Goal: Information Seeking & Learning: Learn about a topic

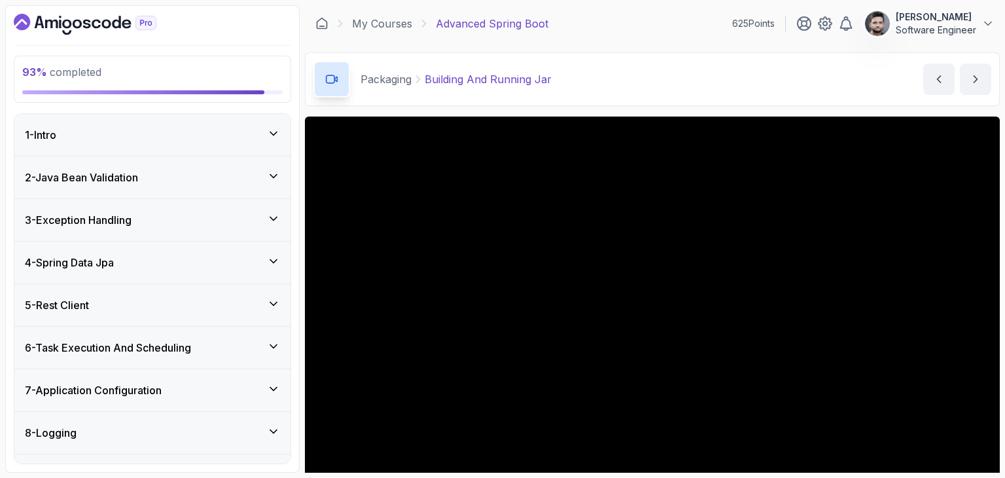
scroll to position [60, 0]
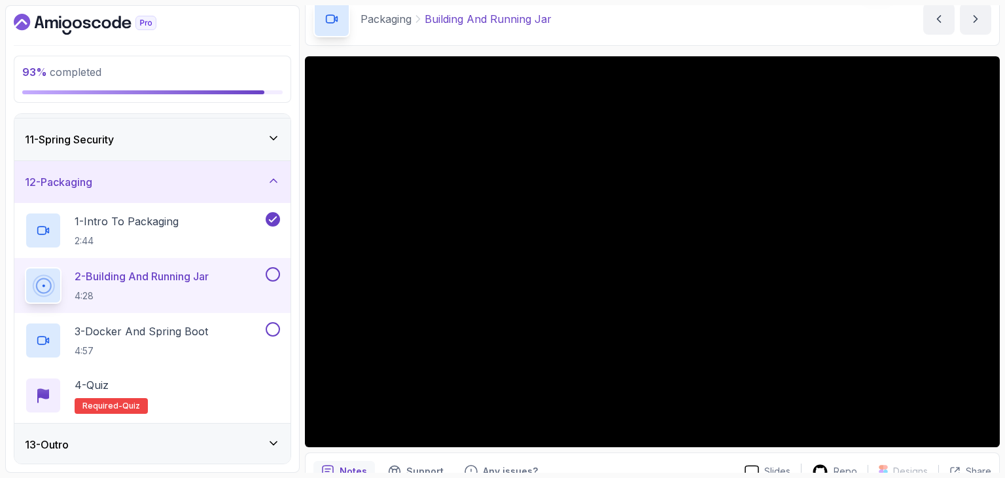
click at [889, 24] on div "Packaging Building And Running Jar Building And Running Jar by [PERSON_NAME]" at bounding box center [652, 19] width 695 height 54
click at [660, 12] on div "Packaging Building And Running Jar Building And Running Jar by [PERSON_NAME]" at bounding box center [652, 19] width 695 height 54
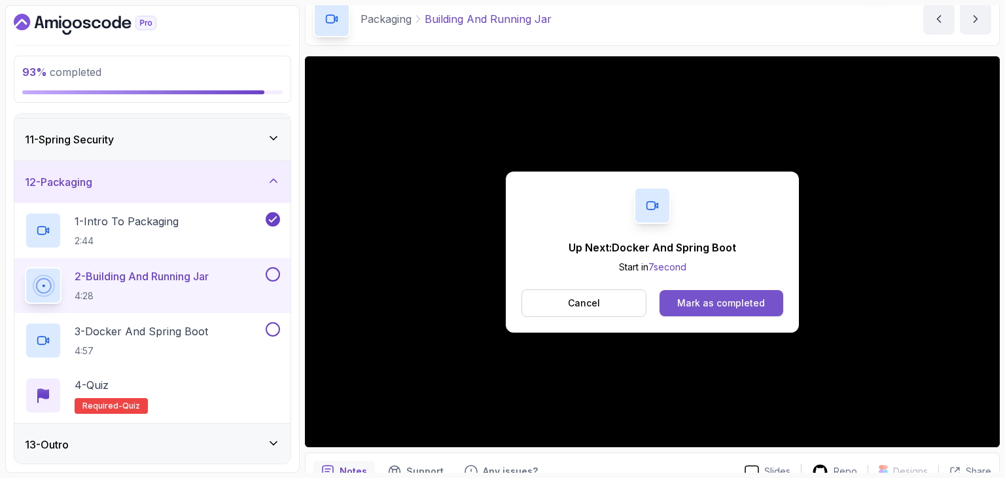
click at [759, 306] on div "Mark as completed" at bounding box center [721, 302] width 88 height 13
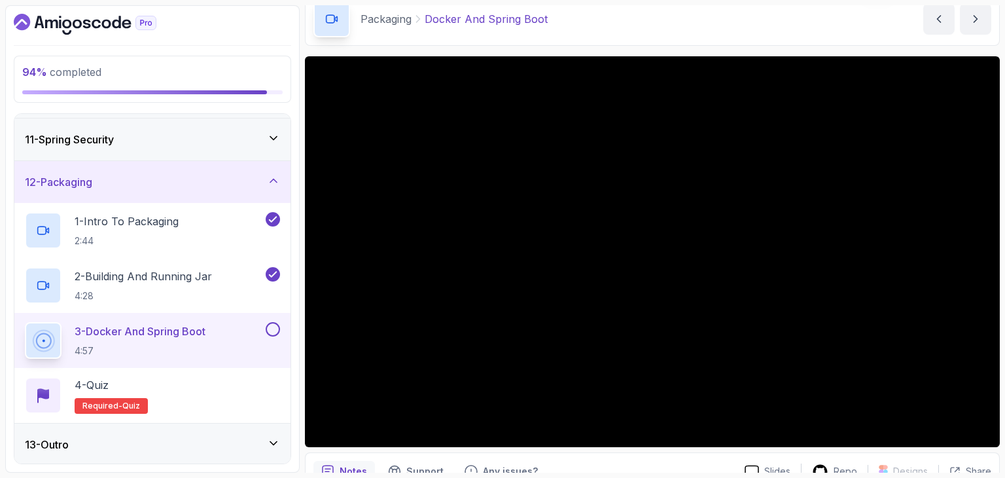
click at [552, 38] on div "Packaging Docker And Spring Boot Docker And Spring Boot by [PERSON_NAME]" at bounding box center [652, 19] width 695 height 54
click at [738, 21] on div "Packaging Docker And Spring Boot Docker And Spring Boot by [PERSON_NAME]" at bounding box center [652, 19] width 695 height 54
click at [701, 466] on div "Notes Support Any issues?" at bounding box center [524, 471] width 421 height 21
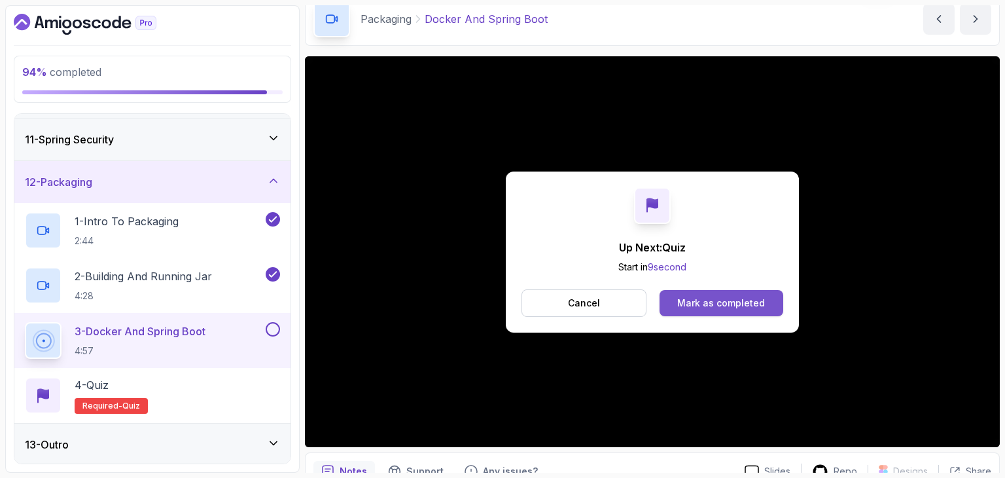
click at [717, 291] on button "Mark as completed" at bounding box center [722, 303] width 124 height 26
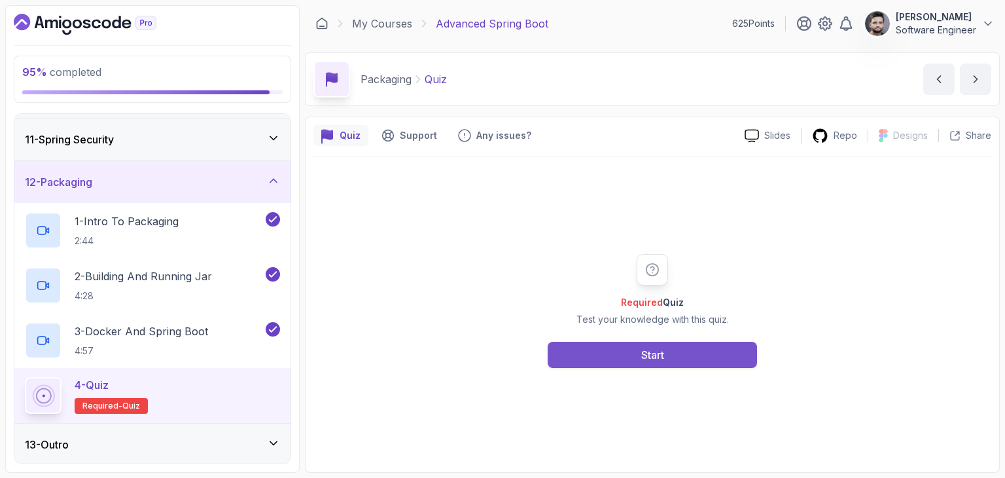
click at [683, 364] on button "Start" at bounding box center [652, 355] width 209 height 26
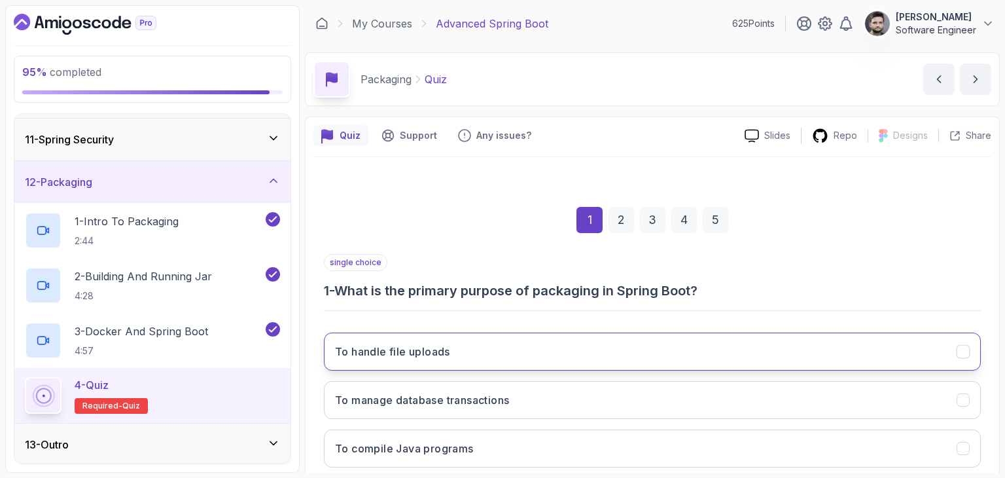
scroll to position [65, 0]
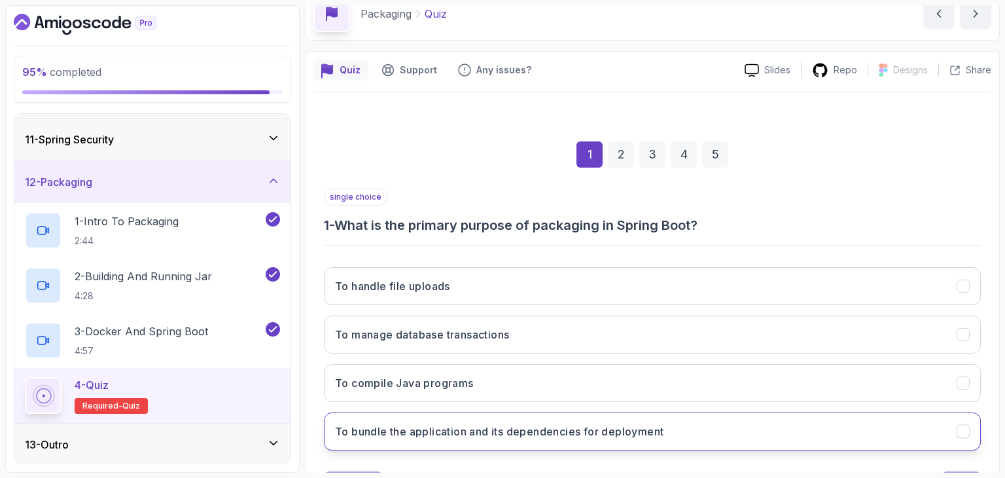
click at [636, 432] on h3 "To bundle the application and its dependencies for deployment" at bounding box center [499, 431] width 329 height 16
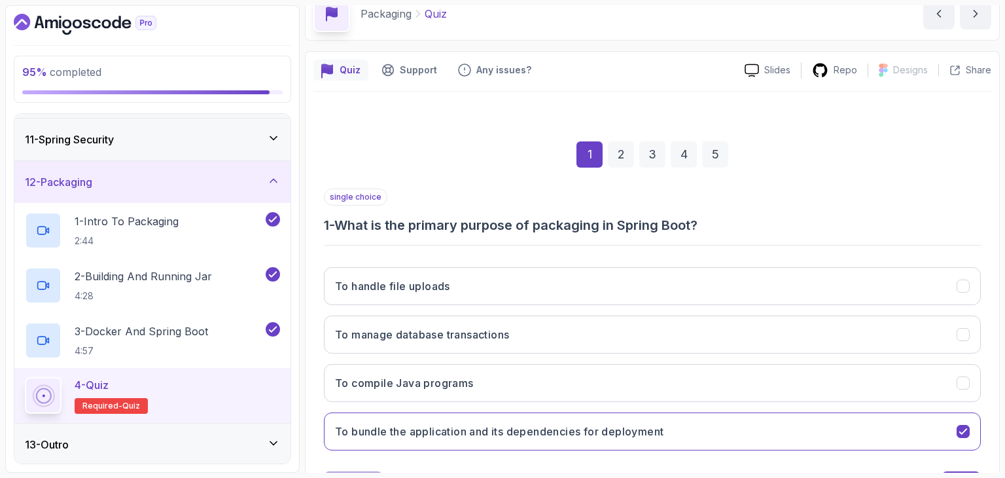
scroll to position [126, 0]
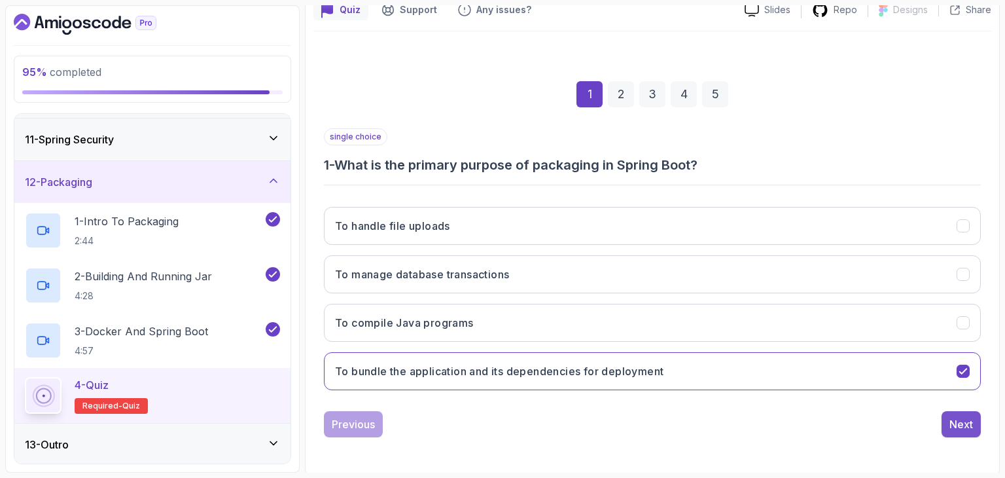
click at [961, 422] on div "Next" at bounding box center [962, 424] width 24 height 16
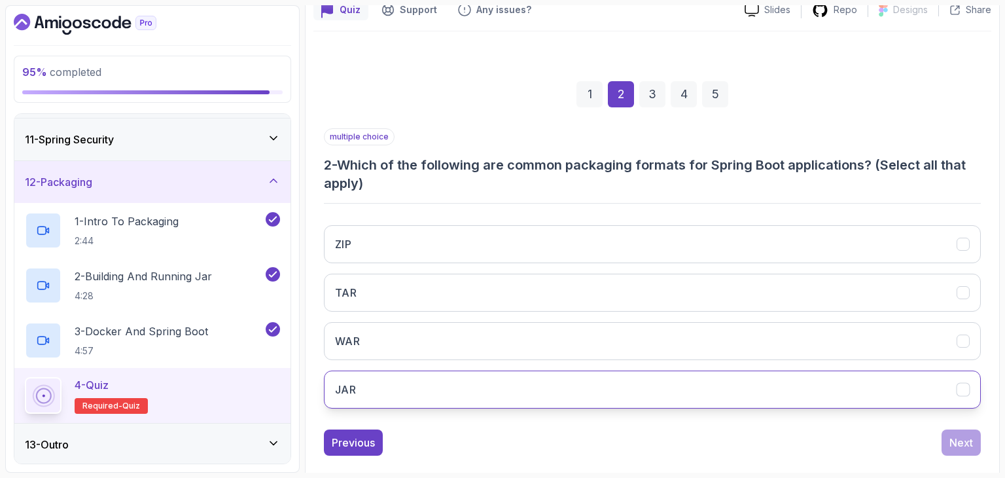
click at [731, 392] on button "JAR" at bounding box center [652, 389] width 657 height 38
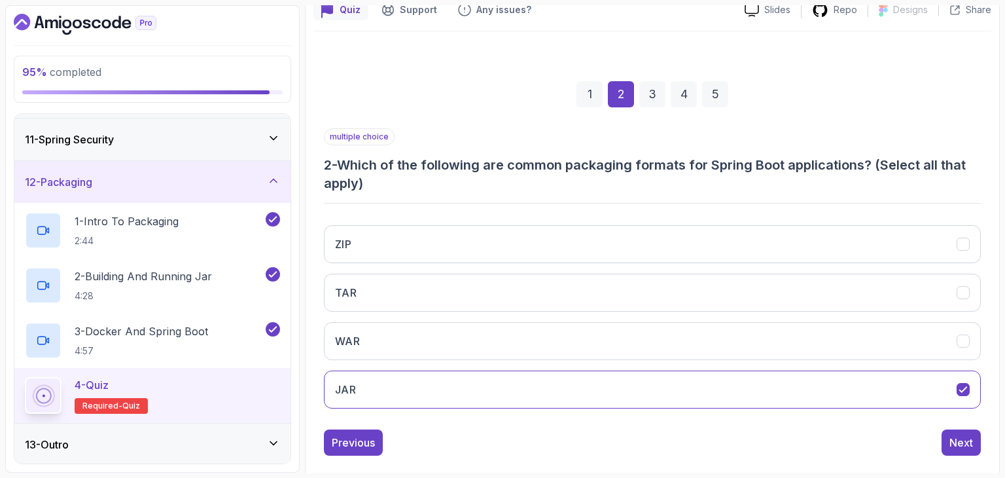
click at [731, 363] on div "ZIP TAR WAR JAR" at bounding box center [652, 317] width 657 height 204
click at [734, 344] on button "WAR" at bounding box center [652, 341] width 657 height 38
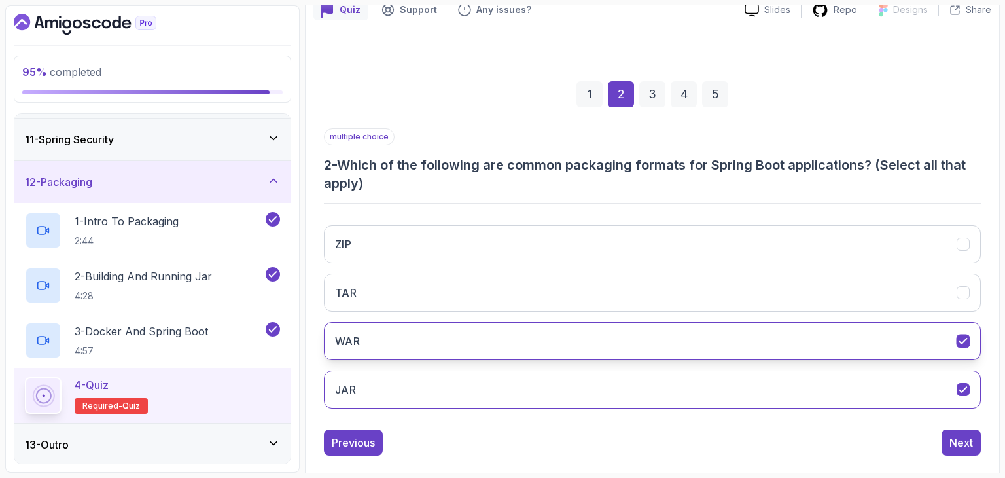
click at [733, 342] on button "WAR" at bounding box center [652, 341] width 657 height 38
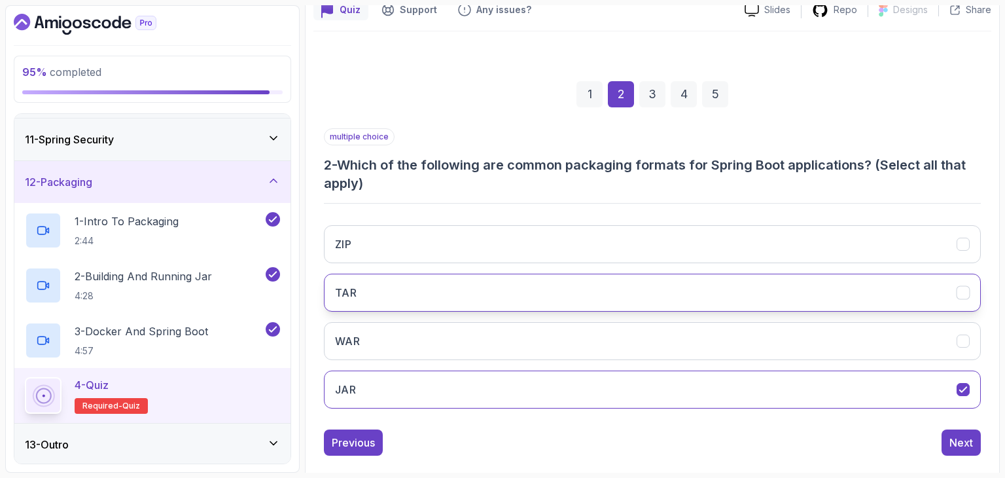
click at [733, 304] on button "TAR" at bounding box center [652, 293] width 657 height 38
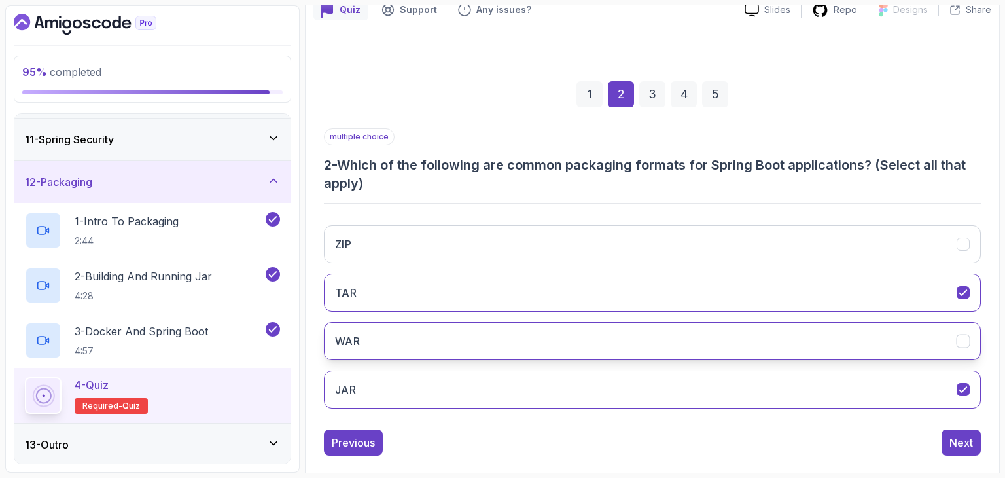
click at [733, 355] on button "WAR" at bounding box center [652, 341] width 657 height 38
click at [733, 327] on button "WAR" at bounding box center [652, 341] width 657 height 38
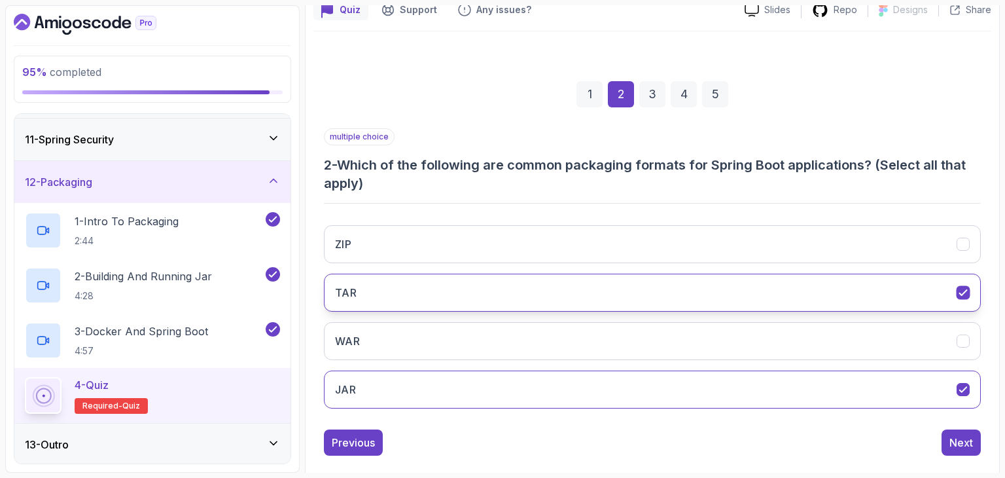
click at [736, 302] on button "TAR" at bounding box center [652, 293] width 657 height 38
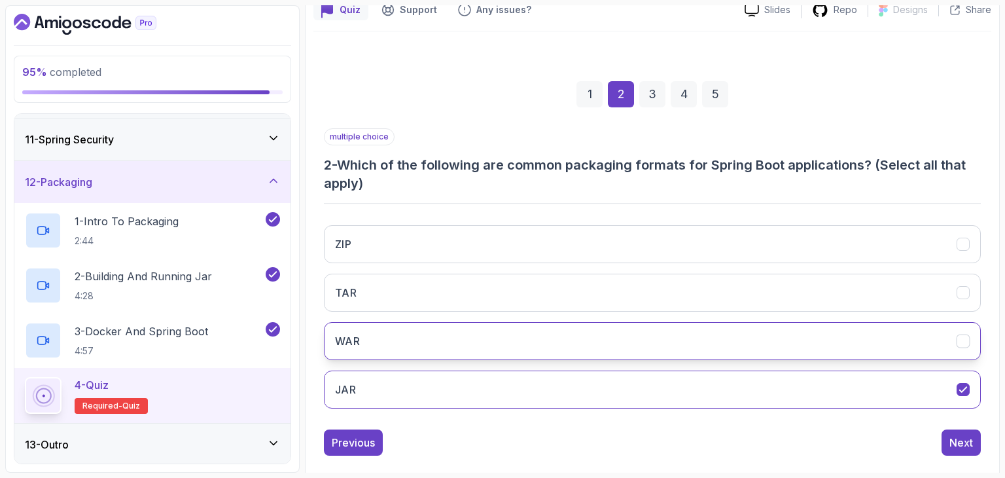
click at [745, 344] on button "WAR" at bounding box center [652, 341] width 657 height 38
click at [985, 432] on div "1 2 3 4 5 multiple choice 2 - Which of the following are common packaging forma…" at bounding box center [653, 258] width 678 height 416
click at [967, 431] on button "Next" at bounding box center [961, 442] width 39 height 26
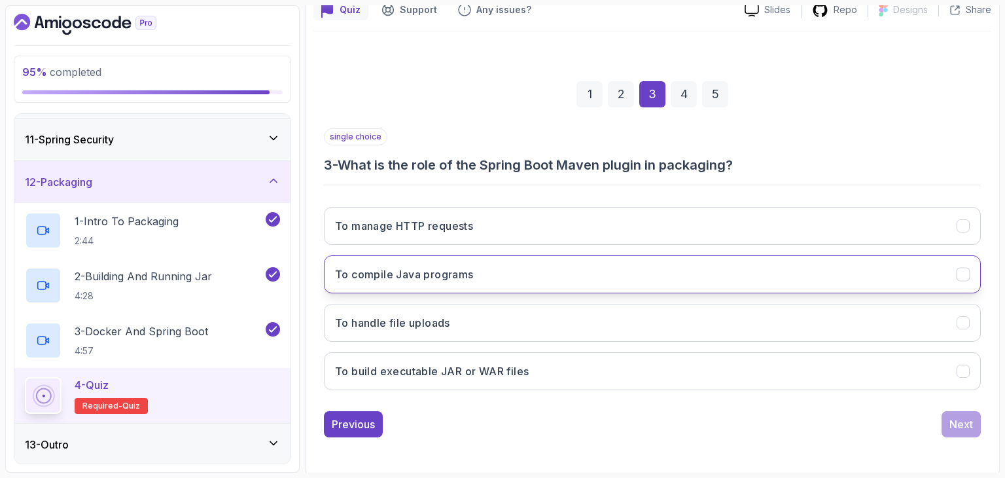
click at [743, 261] on button "To compile Java programs" at bounding box center [652, 274] width 657 height 38
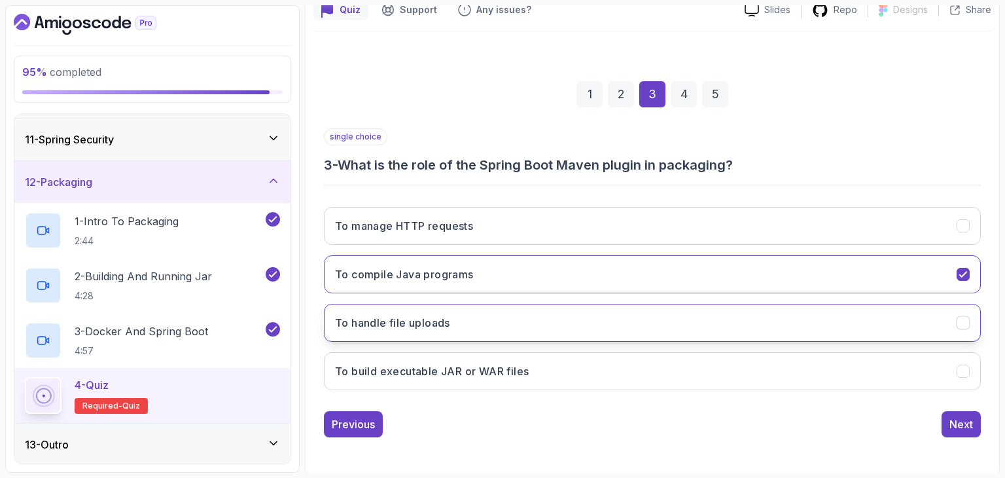
click at [819, 310] on button "To handle file uploads" at bounding box center [652, 323] width 657 height 38
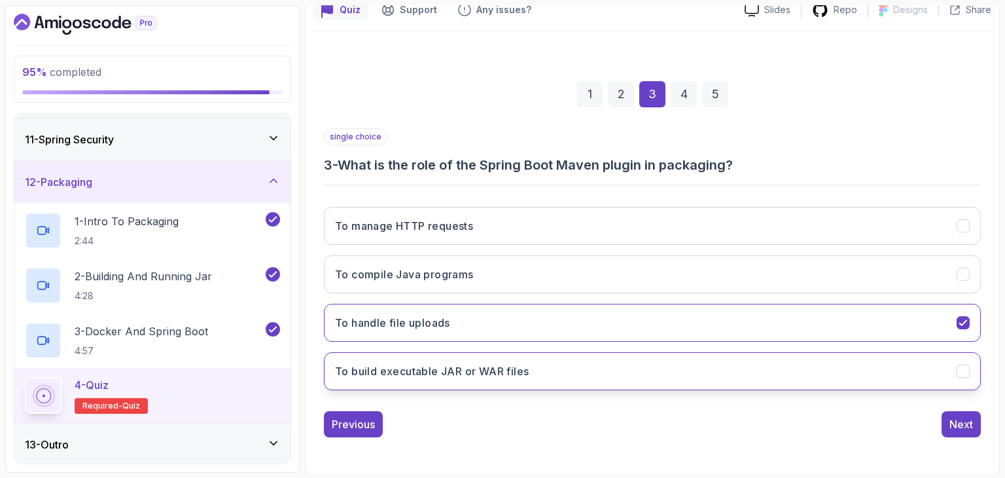
click at [846, 369] on button "To build executable JAR or WAR files" at bounding box center [652, 371] width 657 height 38
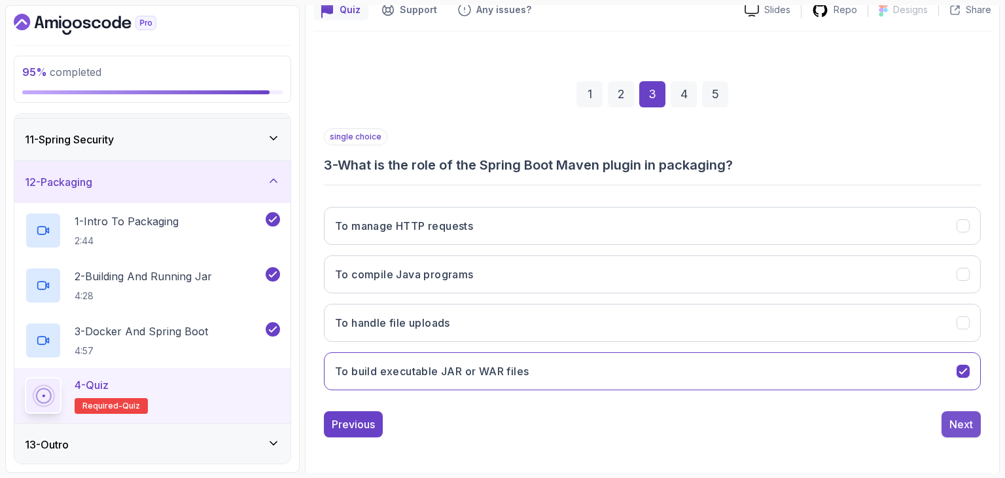
click at [953, 424] on div "Next" at bounding box center [962, 424] width 24 height 16
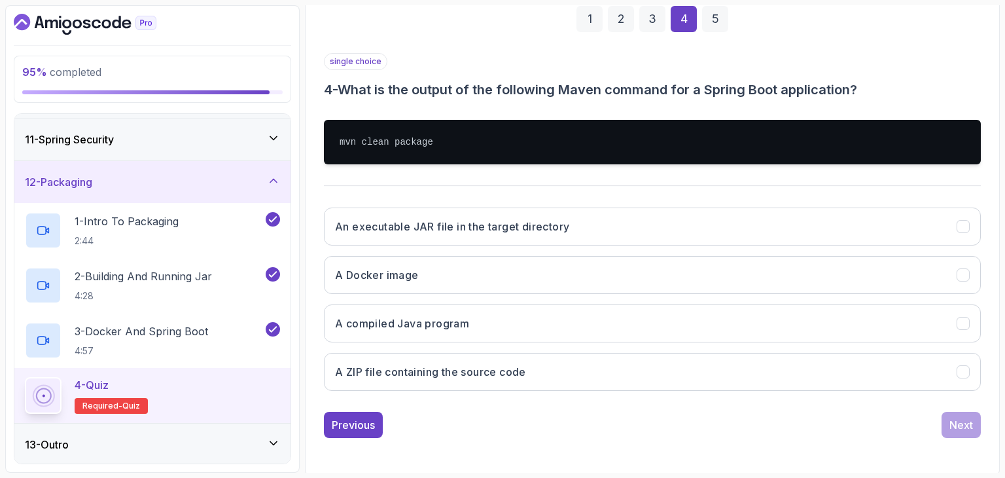
scroll to position [202, 0]
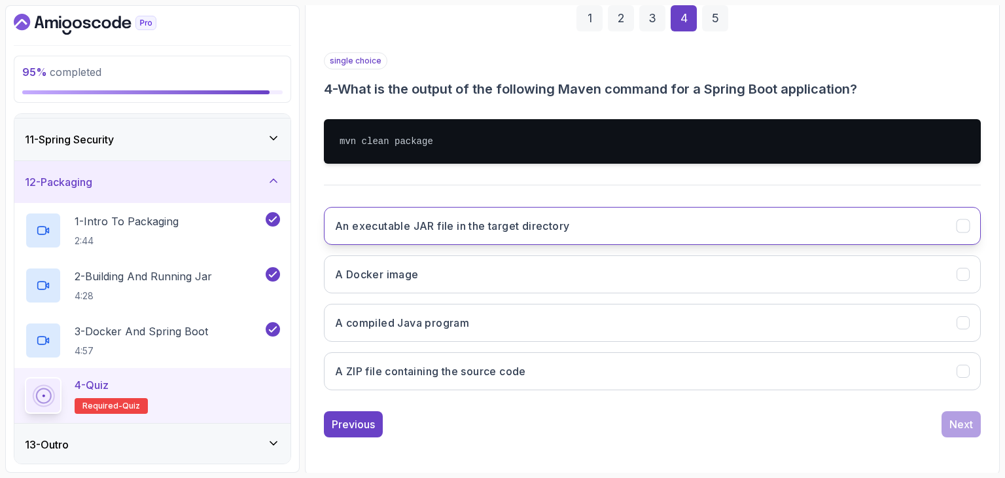
click at [574, 222] on button "An executable JAR file in the target directory" at bounding box center [652, 226] width 657 height 38
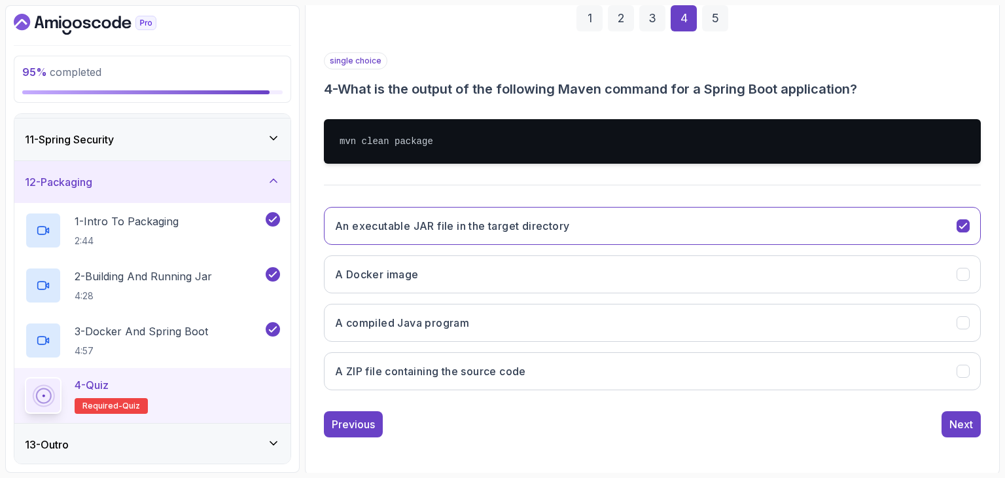
click at [948, 435] on div "1 2 3 4 5 single choice 4 - What is the output of the following Maven command f…" at bounding box center [653, 211] width 678 height 474
click at [954, 422] on div "Next" at bounding box center [962, 424] width 24 height 16
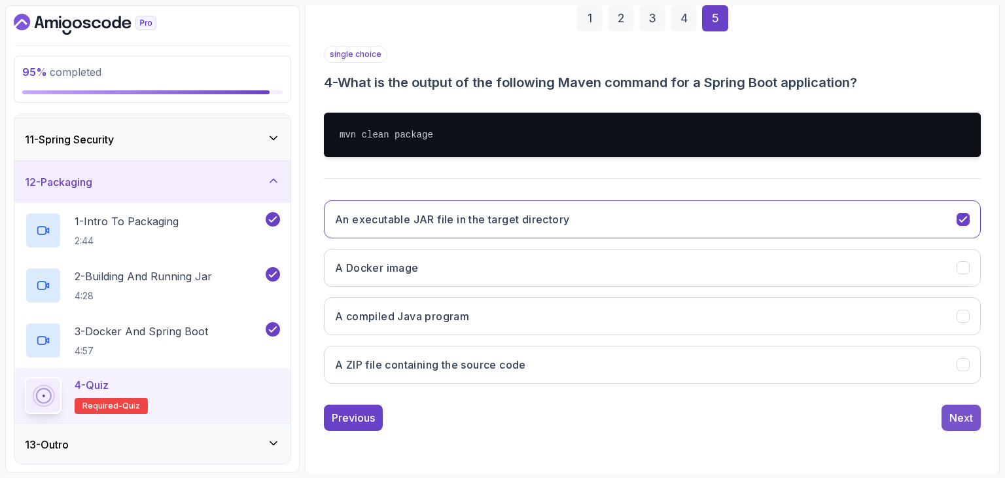
scroll to position [126, 0]
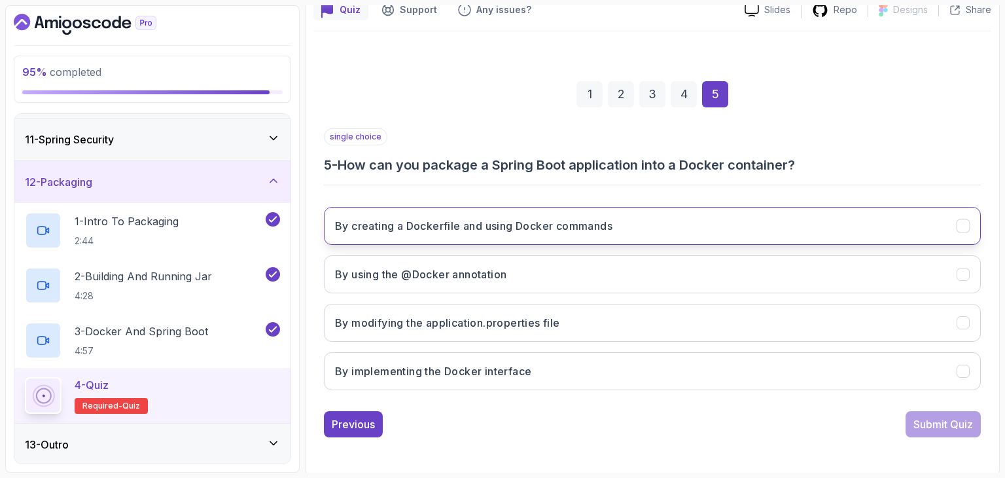
click at [653, 239] on button "By creating a Dockerfile and using Docker commands" at bounding box center [652, 226] width 657 height 38
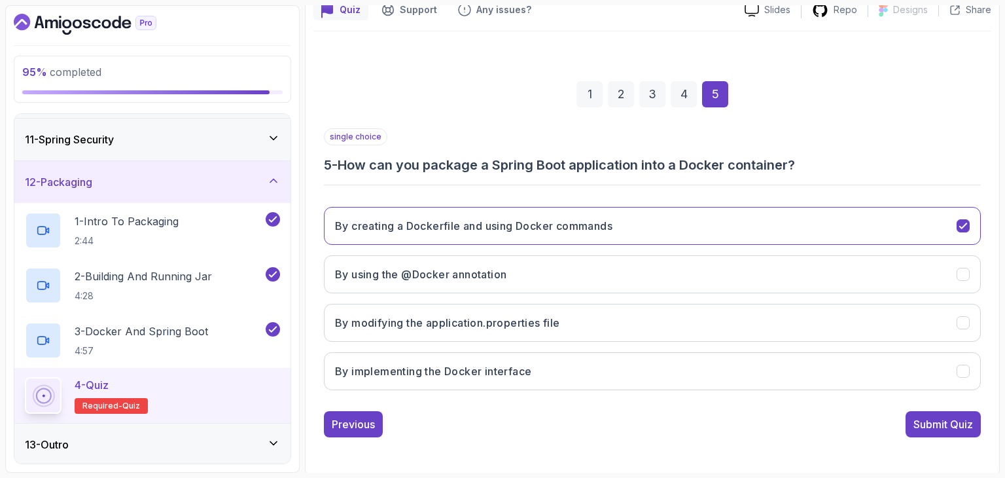
click at [922, 425] on div "Submit Quiz" at bounding box center [944, 424] width 60 height 16
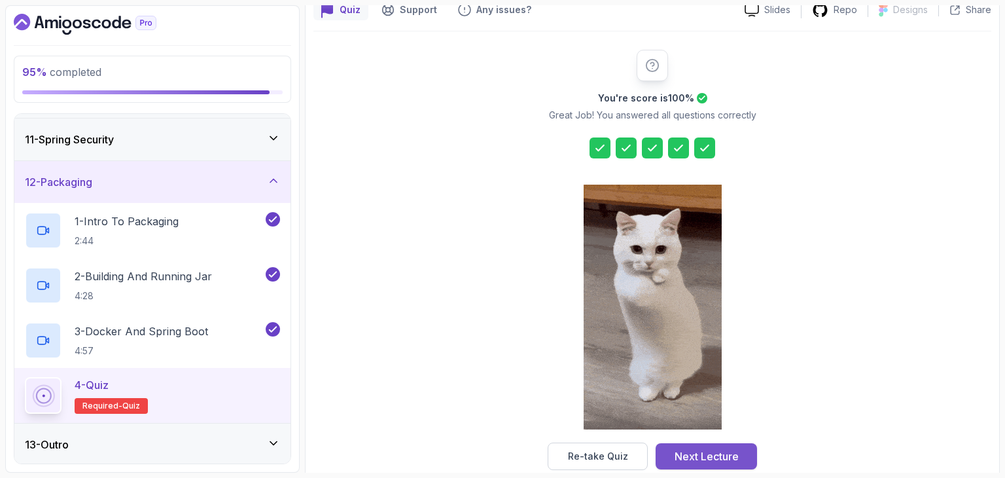
drag, startPoint x: 701, startPoint y: 451, endPoint x: 1005, endPoint y: 408, distance: 306.8
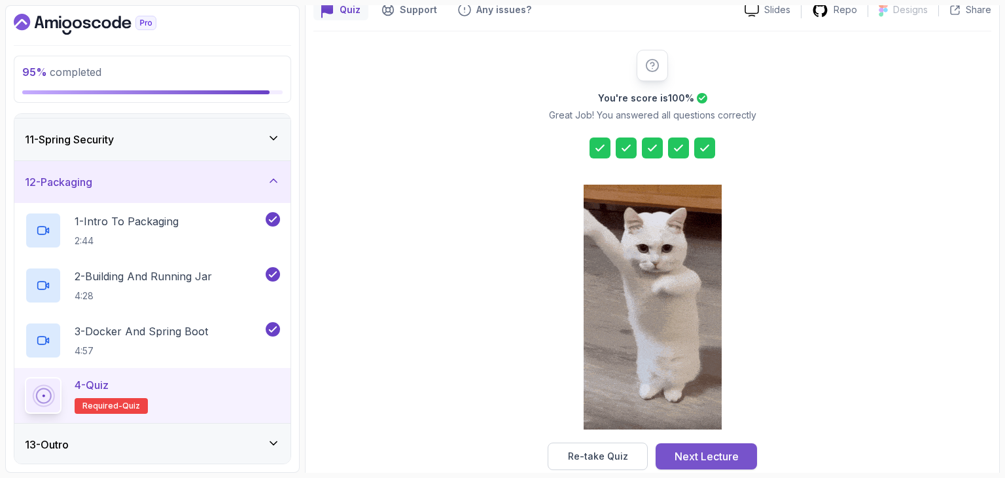
click at [702, 451] on div "Next Lecture" at bounding box center [707, 456] width 64 height 16
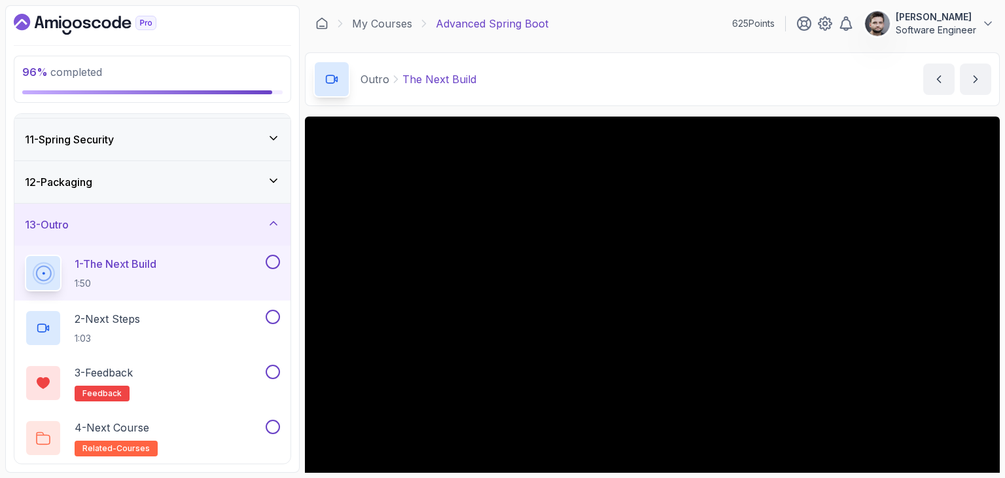
scroll to position [65, 0]
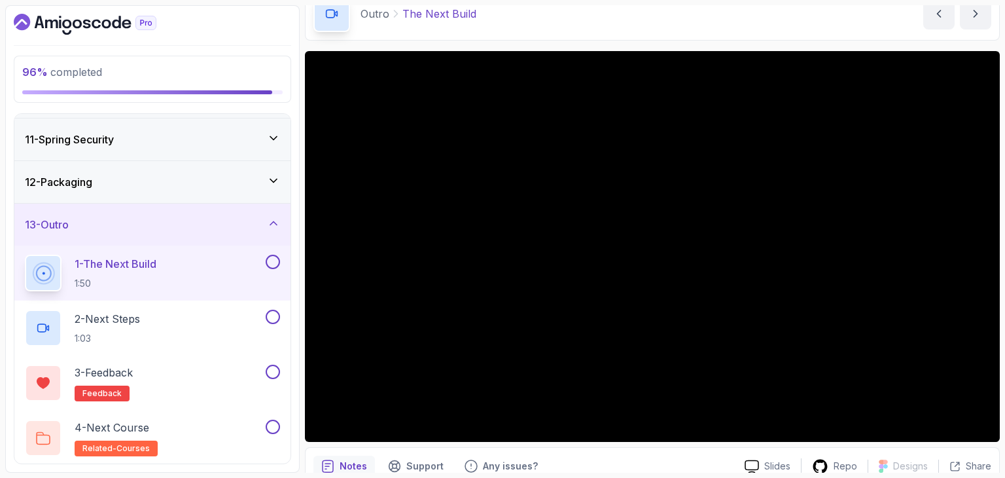
click at [573, 29] on div "Outro The Next Build The Next Build by [PERSON_NAME]" at bounding box center [652, 14] width 695 height 54
click at [668, 26] on div "Outro The Next Build The Next Build by [PERSON_NAME]" at bounding box center [652, 14] width 695 height 54
click at [825, 26] on div "Outro The Next Build The Next Build by [PERSON_NAME]" at bounding box center [652, 14] width 695 height 54
click at [823, 27] on div "Outro The Next Build The Next Build by [PERSON_NAME]" at bounding box center [652, 14] width 695 height 54
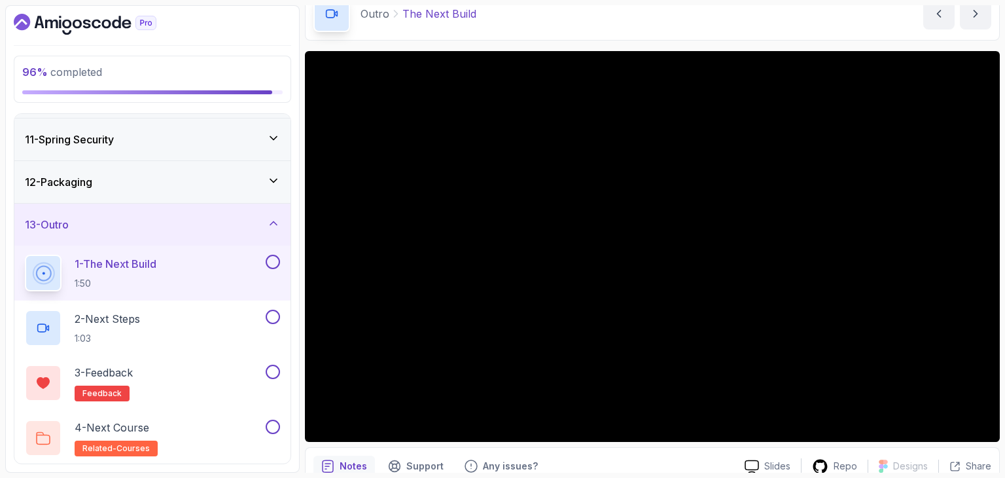
click at [824, 28] on div "Outro The Next Build The Next Build by [PERSON_NAME]" at bounding box center [652, 14] width 695 height 54
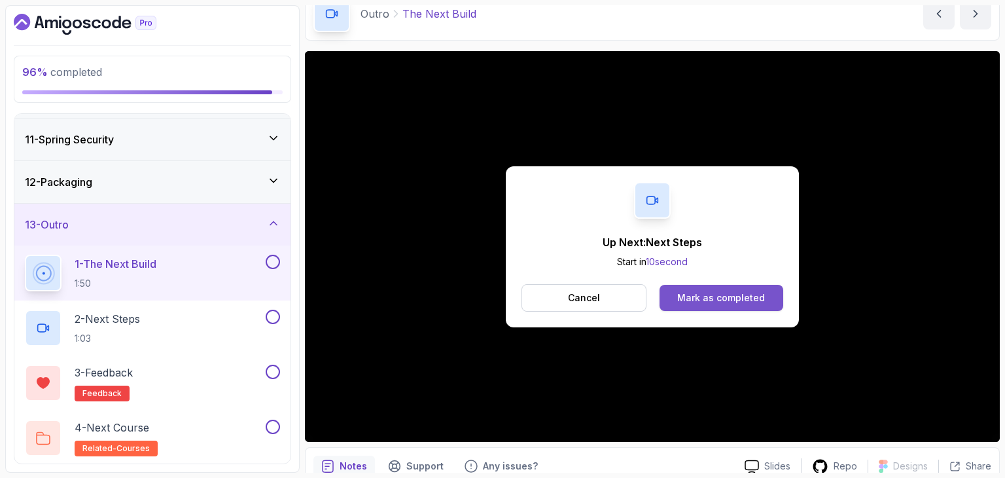
click at [758, 299] on div "Mark as completed" at bounding box center [721, 297] width 88 height 13
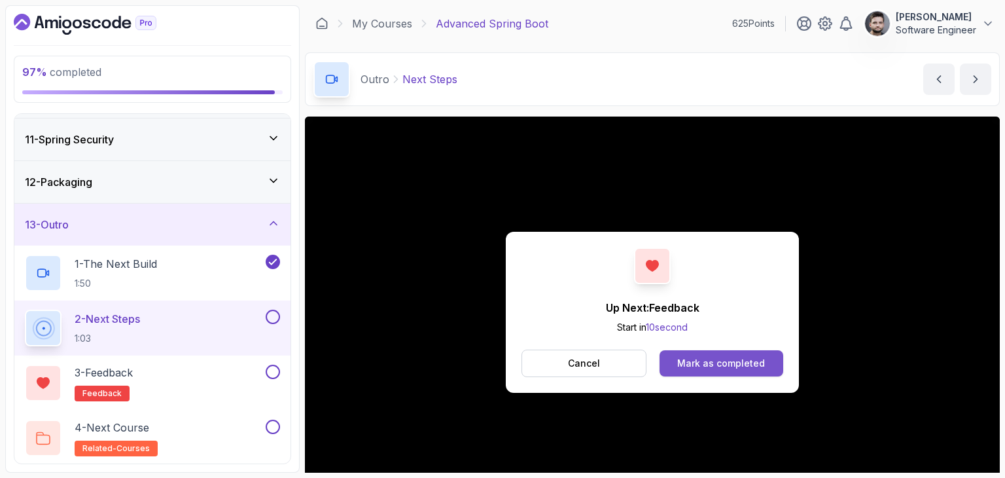
click at [704, 363] on div "Mark as completed" at bounding box center [721, 363] width 88 height 13
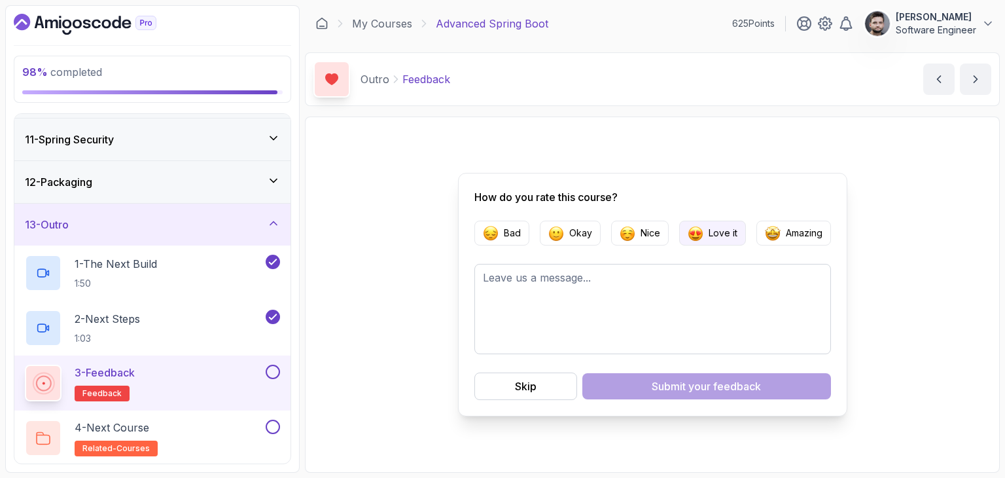
click at [688, 230] on img "button" at bounding box center [696, 233] width 16 height 16
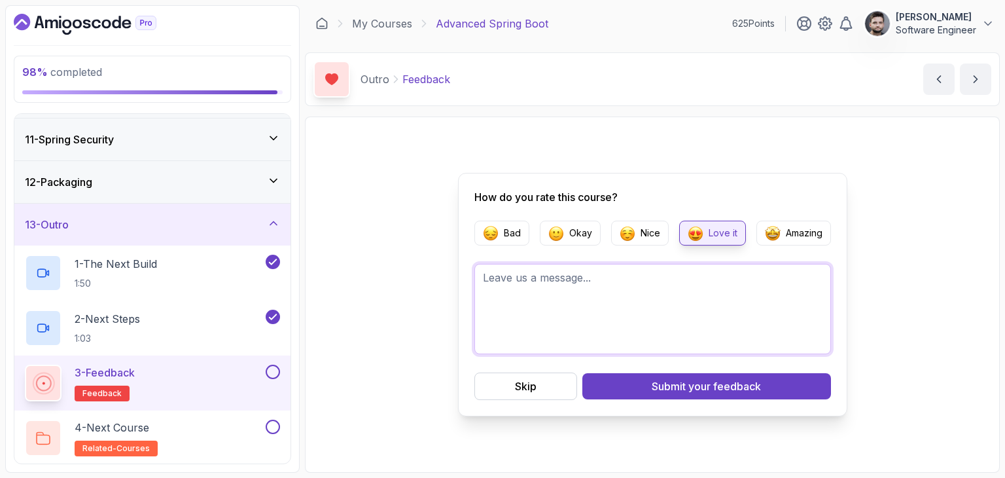
click at [655, 293] on textarea at bounding box center [653, 309] width 357 height 90
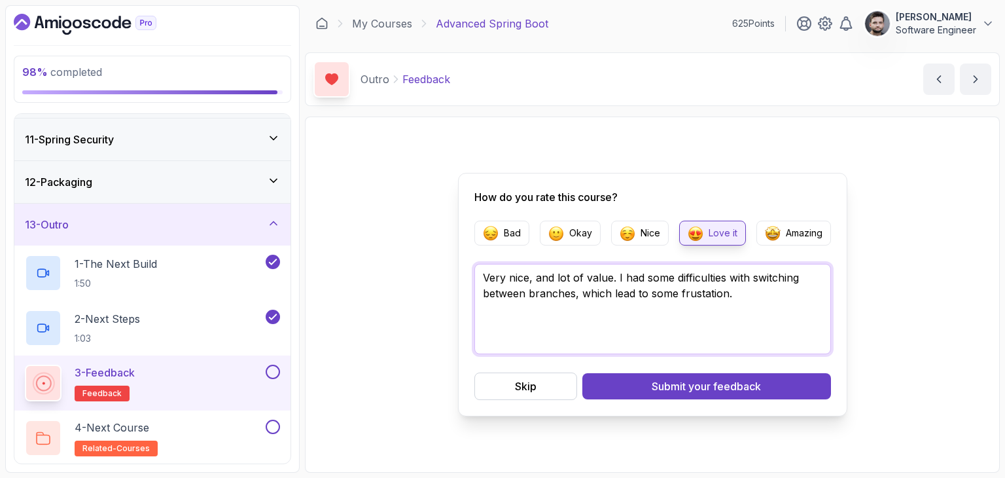
click at [612, 283] on textarea "Very nice, and lot of value. I had some difficulties with switching between bra…" at bounding box center [653, 309] width 357 height 90
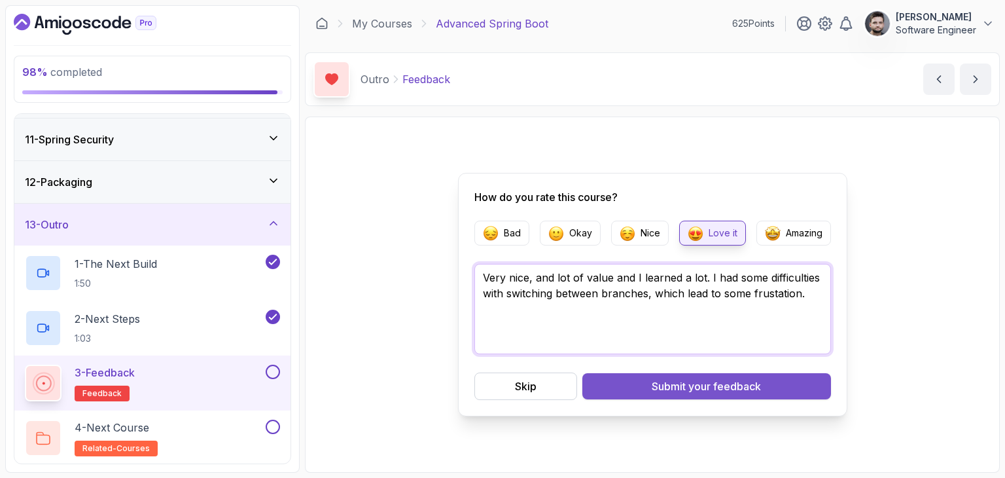
type textarea "Very nice, and lot of value and I learned a lot. I had some difficulties with s…"
click at [649, 380] on button "Submit your feedback" at bounding box center [707, 386] width 249 height 26
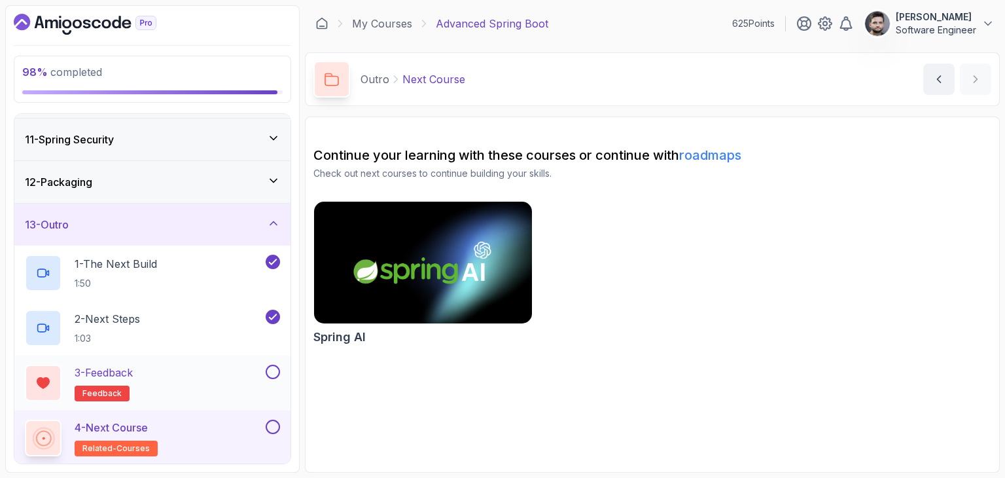
click at [273, 372] on button at bounding box center [273, 372] width 14 height 14
click at [221, 430] on div "4 - Next Course related-courses" at bounding box center [144, 438] width 238 height 37
click at [272, 427] on button at bounding box center [273, 427] width 14 height 14
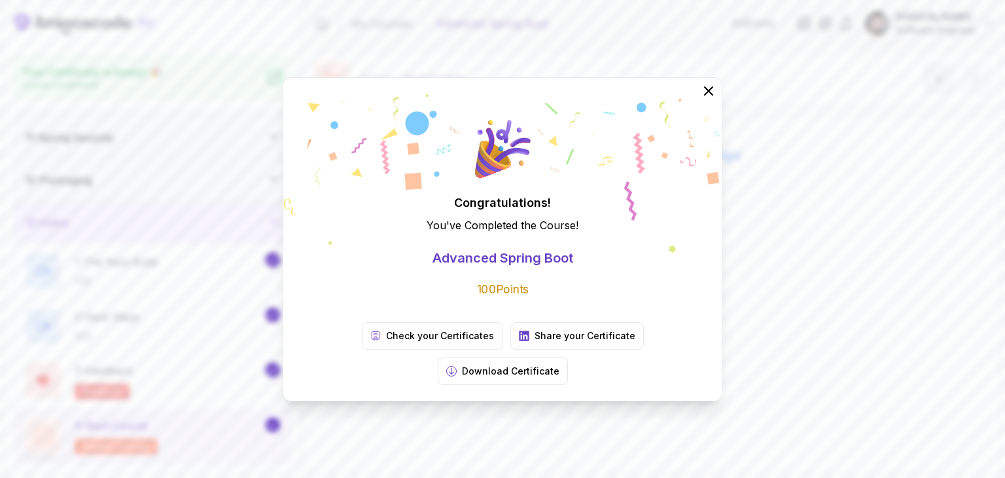
scroll to position [417, 0]
click at [699, 99] on icon at bounding box center [704, 91] width 16 height 16
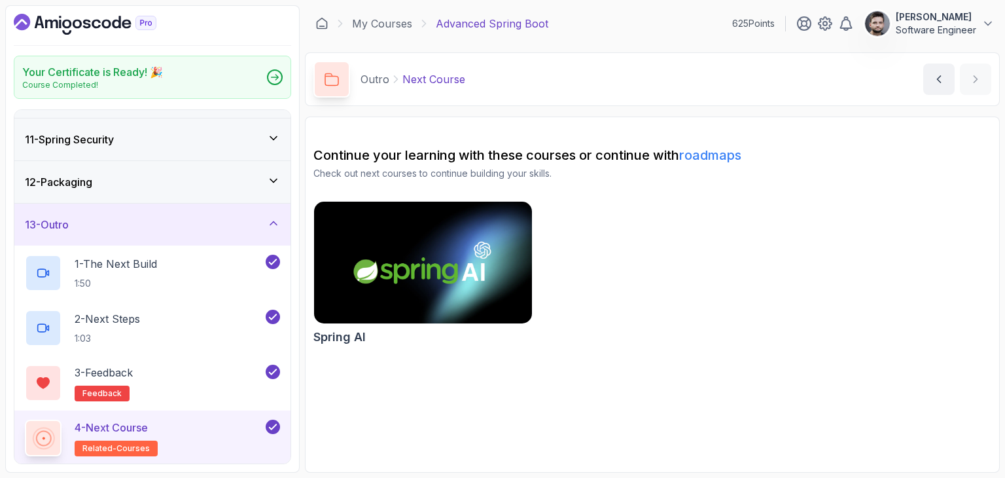
drag, startPoint x: 732, startPoint y: 223, endPoint x: 720, endPoint y: 246, distance: 25.8
click at [732, 224] on div "Spring AI" at bounding box center [653, 275] width 678 height 149
click at [442, 77] on p "Next Course" at bounding box center [434, 79] width 63 height 16
click at [408, 79] on p "Next Course" at bounding box center [434, 79] width 63 height 16
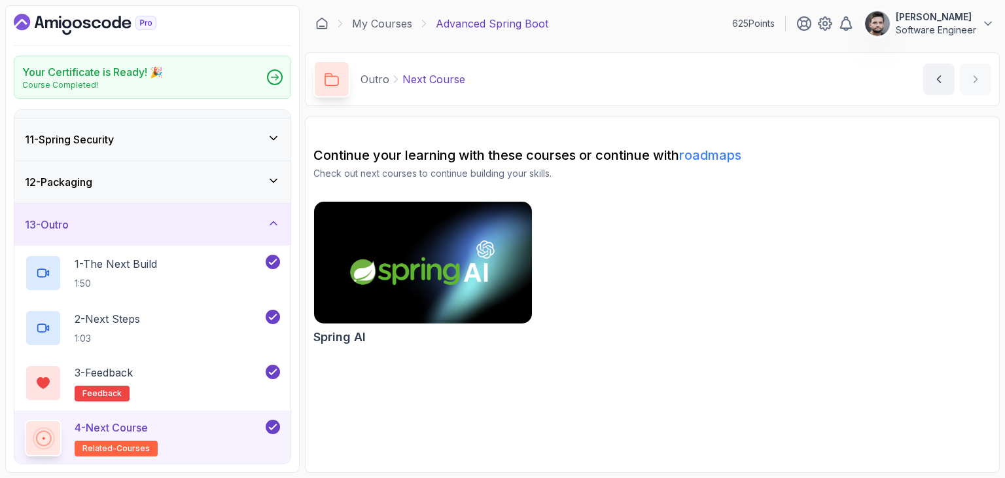
click at [465, 226] on img at bounding box center [423, 262] width 228 height 128
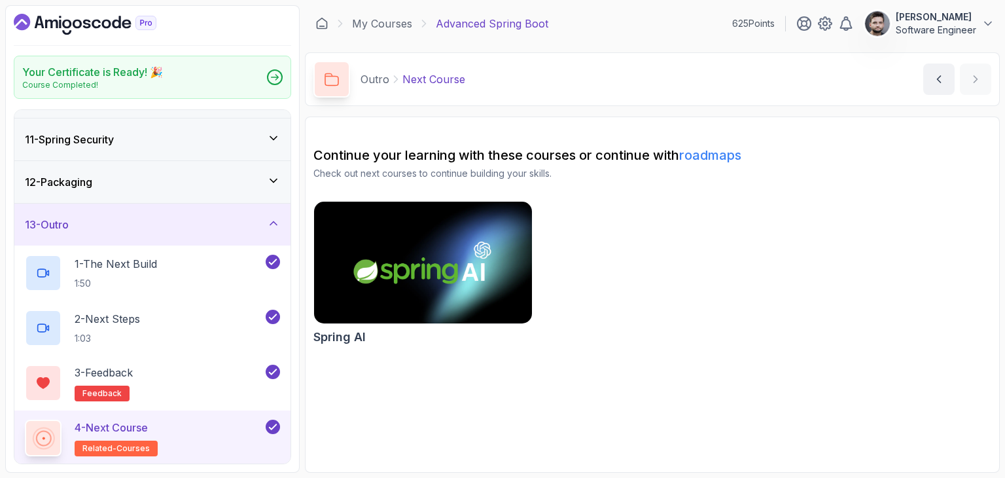
drag, startPoint x: 431, startPoint y: 96, endPoint x: 431, endPoint y: 86, distance: 9.8
click at [431, 96] on div "Outro Next Course" at bounding box center [390, 79] width 152 height 37
click at [431, 81] on p "Next Course" at bounding box center [434, 79] width 63 height 16
click at [136, 26] on icon "Dashboard" at bounding box center [146, 23] width 20 height 14
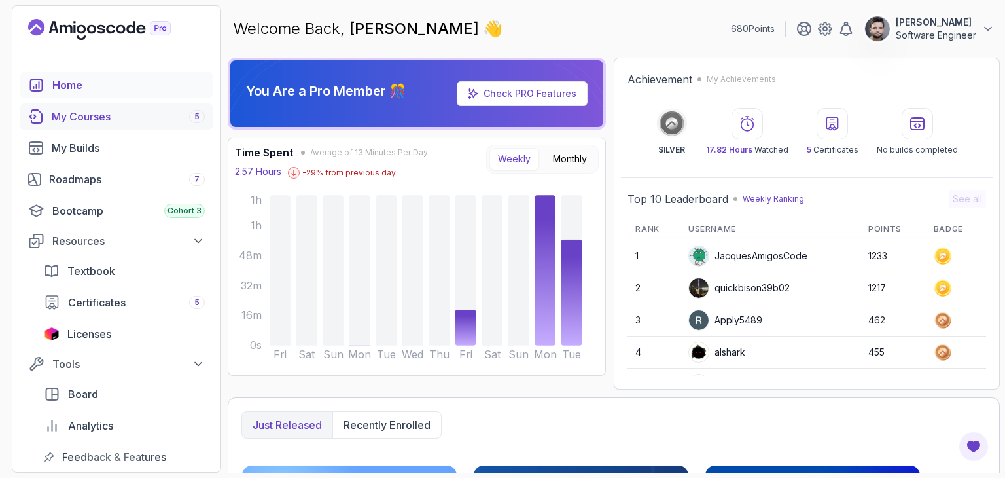
click at [102, 117] on div "My Courses 5" at bounding box center [128, 117] width 153 height 16
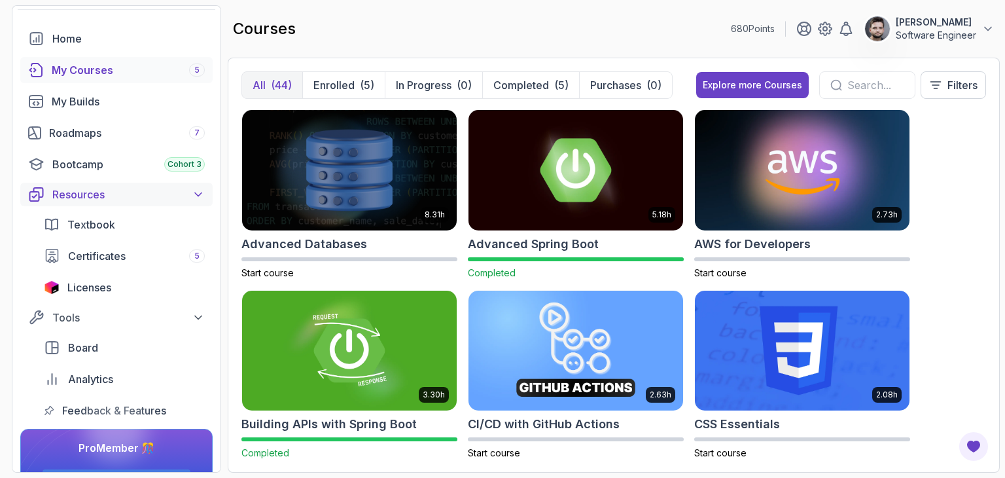
scroll to position [65, 0]
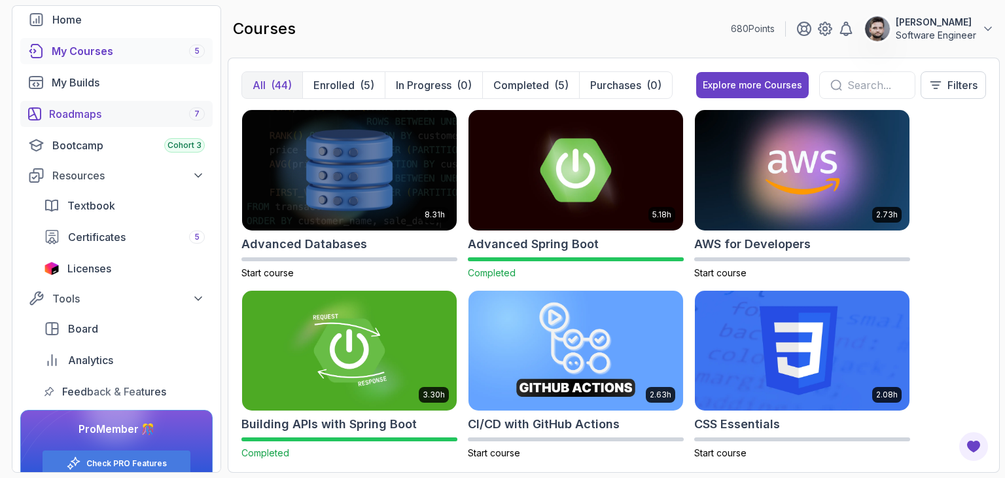
click at [90, 111] on div "Roadmaps 7" at bounding box center [127, 114] width 156 height 16
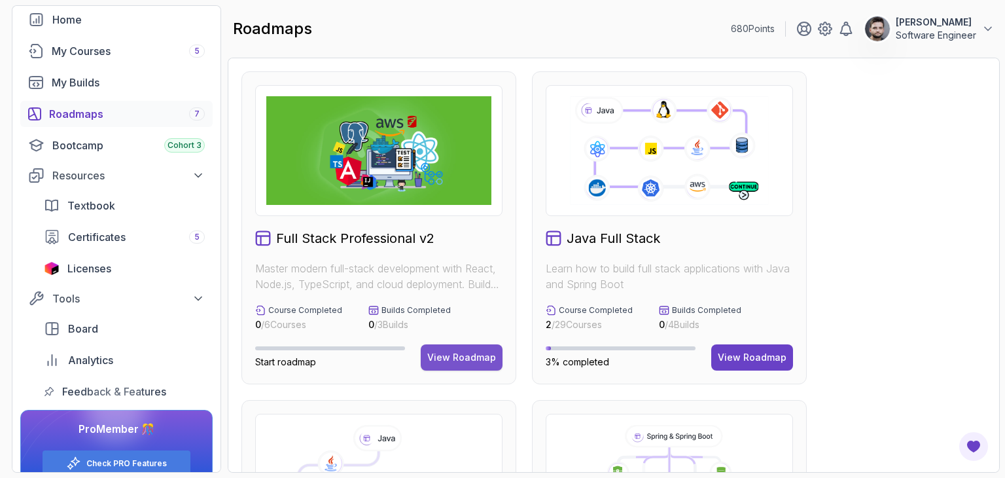
click at [451, 353] on div "View Roadmap" at bounding box center [461, 357] width 69 height 13
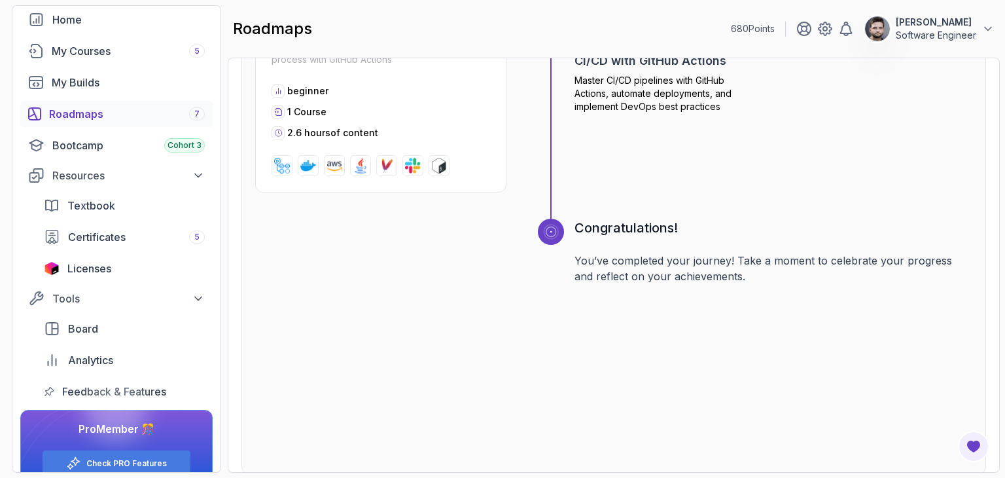
scroll to position [1994, 0]
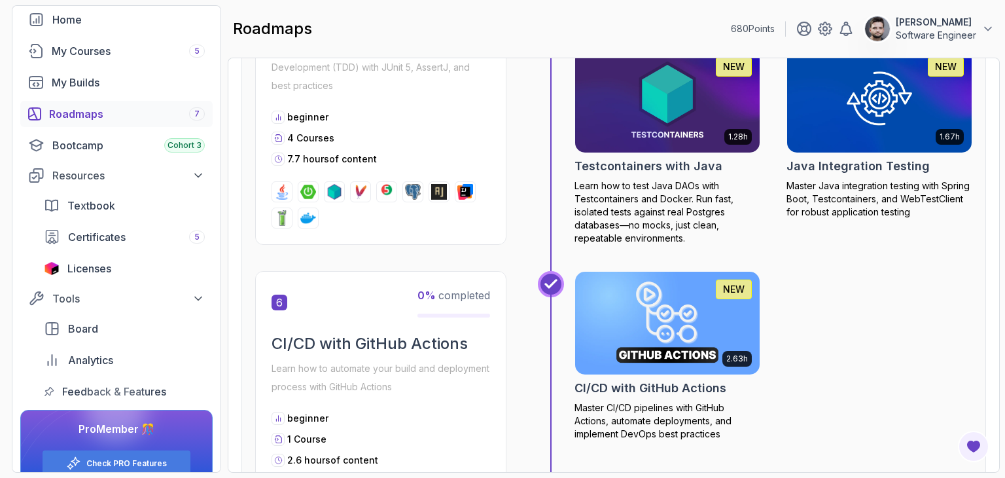
click at [466, 359] on p "Learn how to automate your build and deployment process with GitHub Actions" at bounding box center [381, 377] width 219 height 37
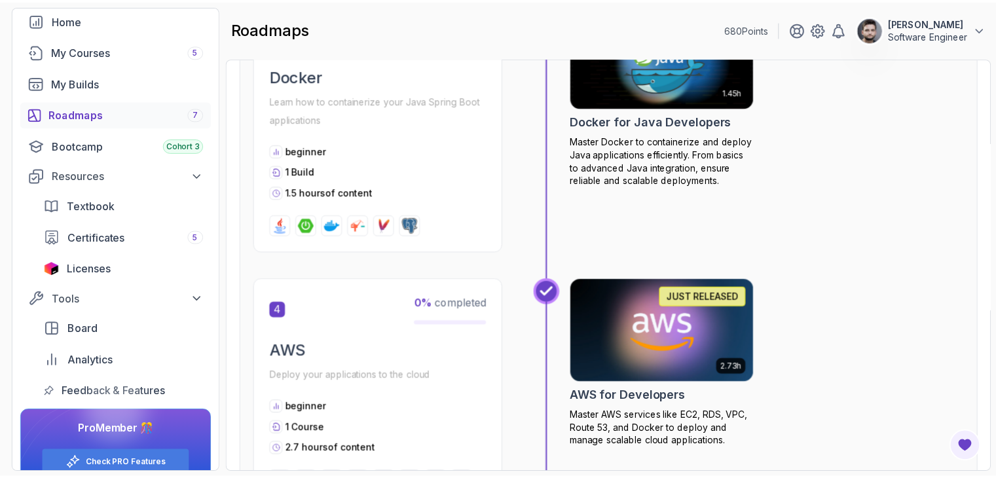
scroll to position [1405, 0]
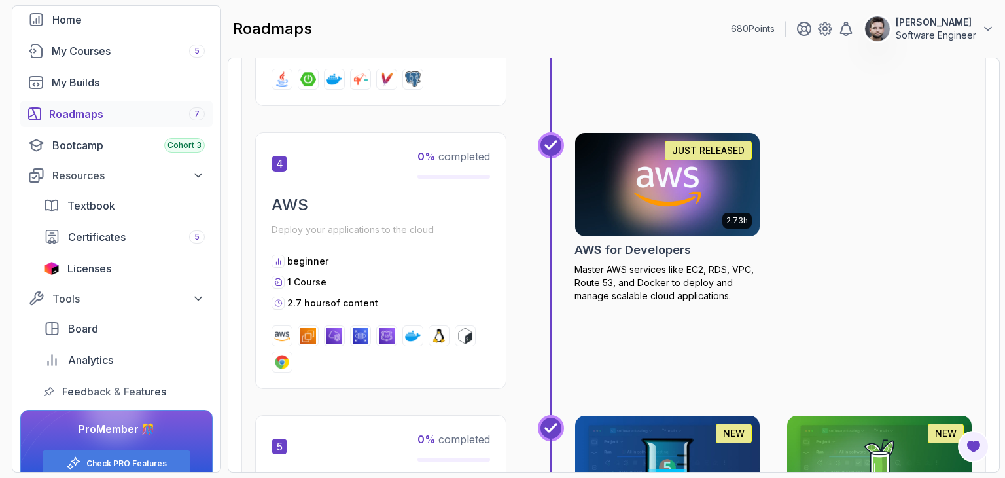
click at [652, 242] on h2 "AWS for Developers" at bounding box center [633, 250] width 117 height 18
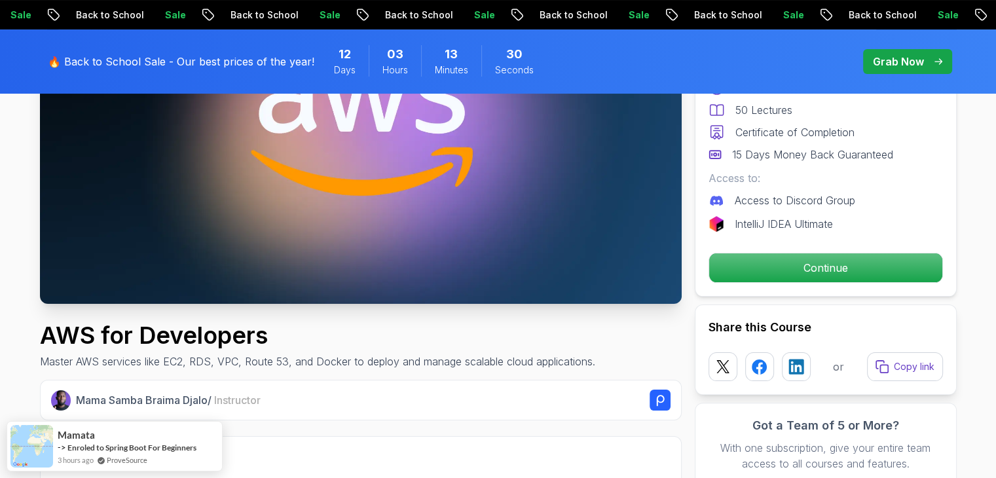
scroll to position [393, 0]
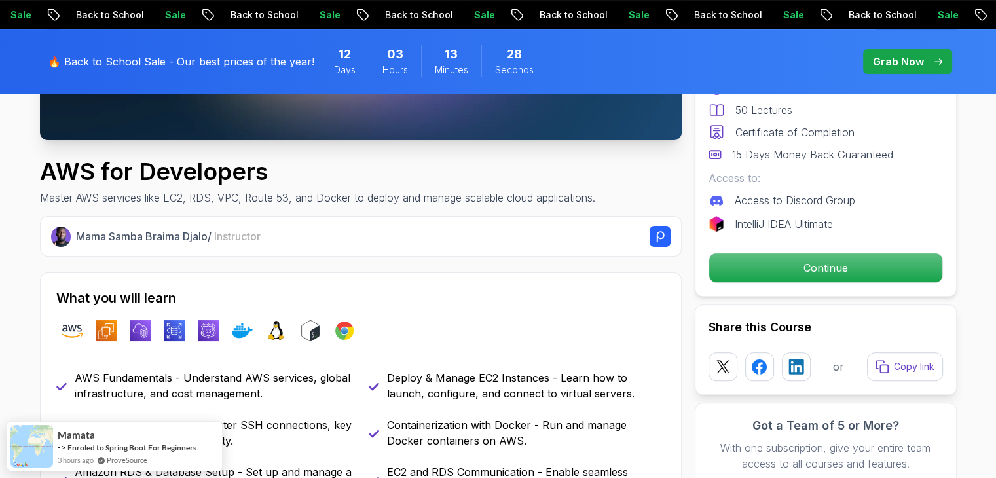
drag, startPoint x: 689, startPoint y: 137, endPoint x: 605, endPoint y: 297, distance: 180.9
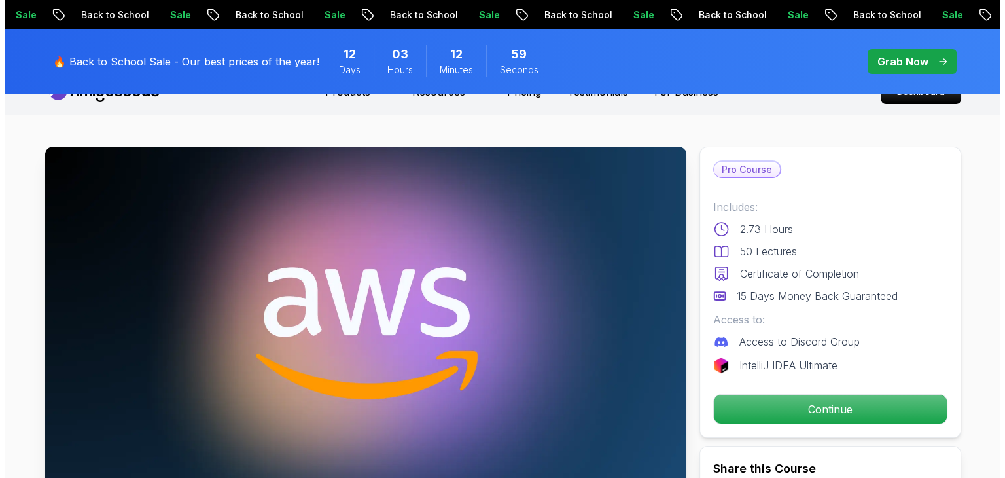
scroll to position [0, 0]
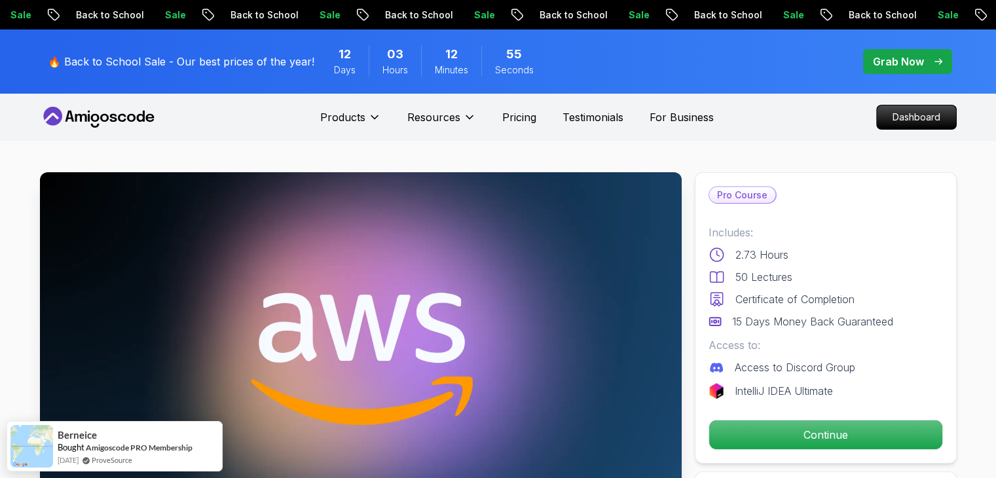
click at [548, 136] on nav "Products Resources Pricing Testimonials For Business Dashboard" at bounding box center [498, 117] width 916 height 47
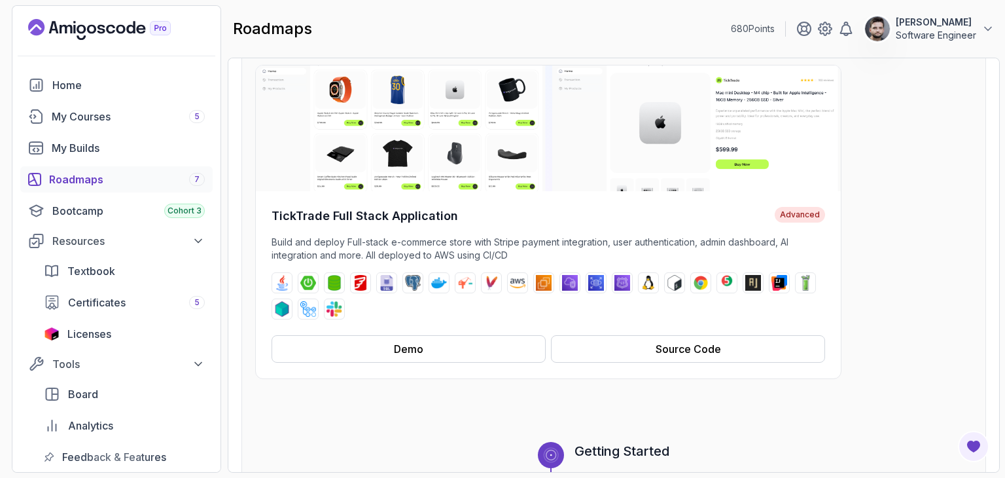
scroll to position [327, 0]
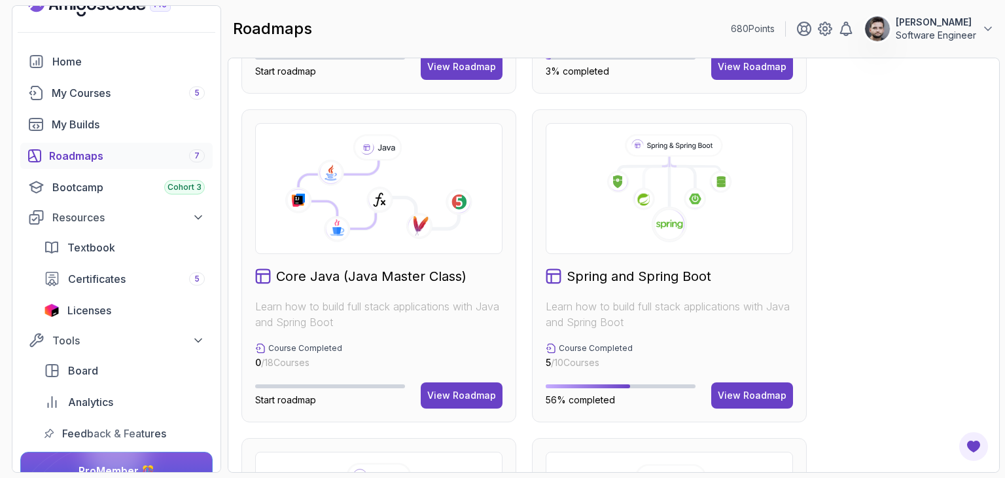
scroll to position [327, 0]
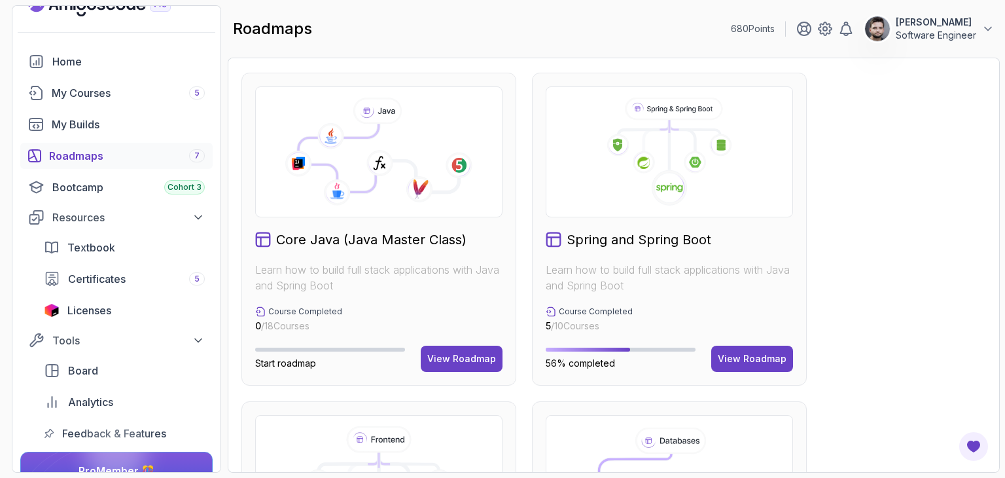
click at [884, 305] on div "Full Stack Professional v2 Master modern full-stack development with React, Nod…" at bounding box center [614, 393] width 745 height 1299
click at [725, 248] on div "Spring and Spring Boot Learn how to build full stack applications with Java and…" at bounding box center [669, 229] width 275 height 313
click at [742, 353] on div "View Roadmap" at bounding box center [752, 358] width 69 height 13
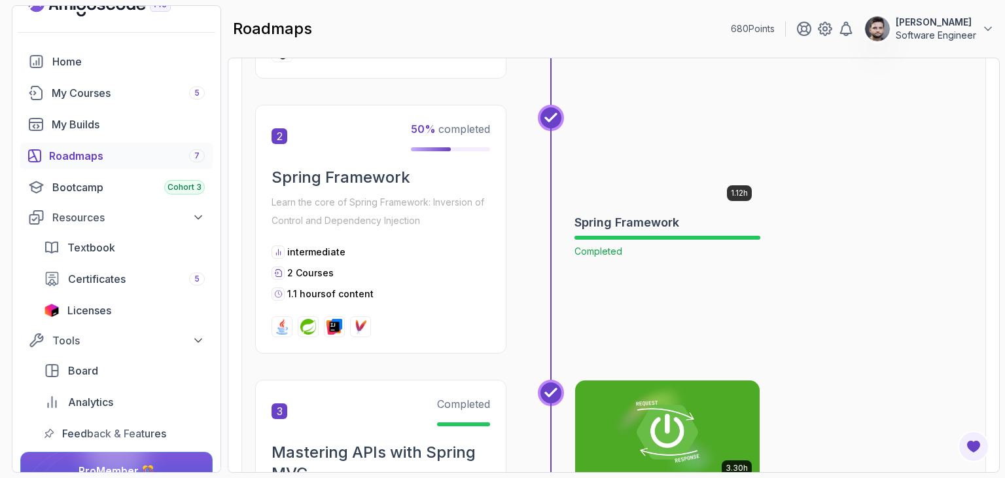
scroll to position [406, 0]
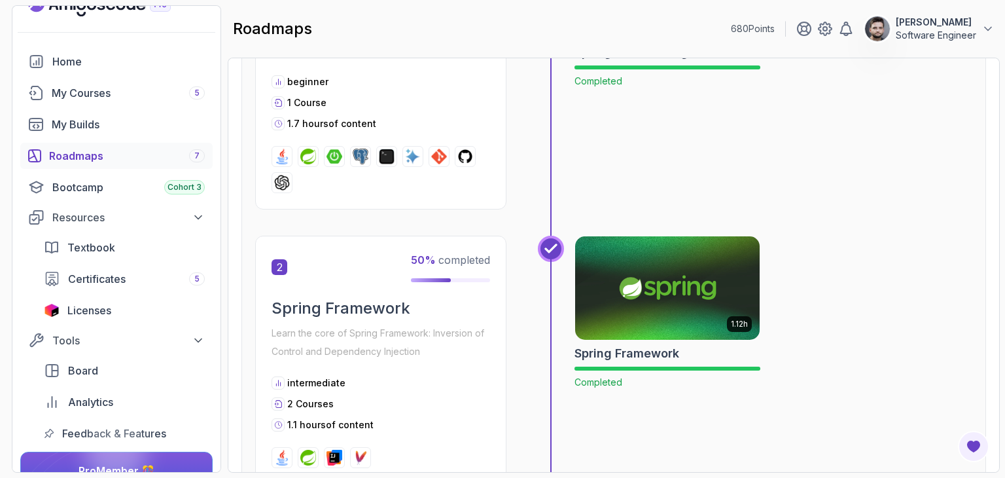
click at [374, 320] on div "Spring Framework Learn the core of Spring Framework: Inversion of Control and D…" at bounding box center [381, 329] width 219 height 63
click at [397, 296] on div "2 50 % completed Spring Framework Learn the core of Spring Framework: Inversion…" at bounding box center [380, 360] width 251 height 249
click at [630, 271] on img at bounding box center [668, 288] width 194 height 109
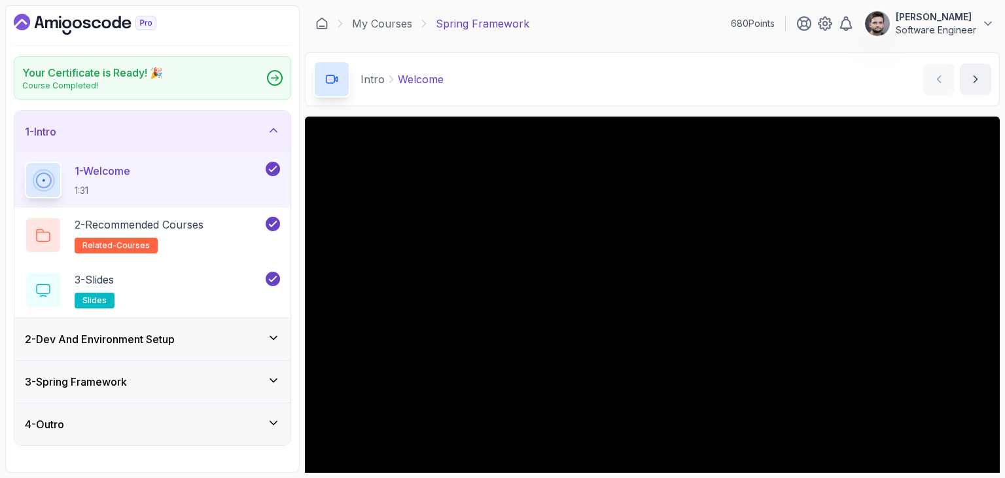
click at [176, 356] on div "2 - Dev And Environment Setup" at bounding box center [152, 339] width 276 height 42
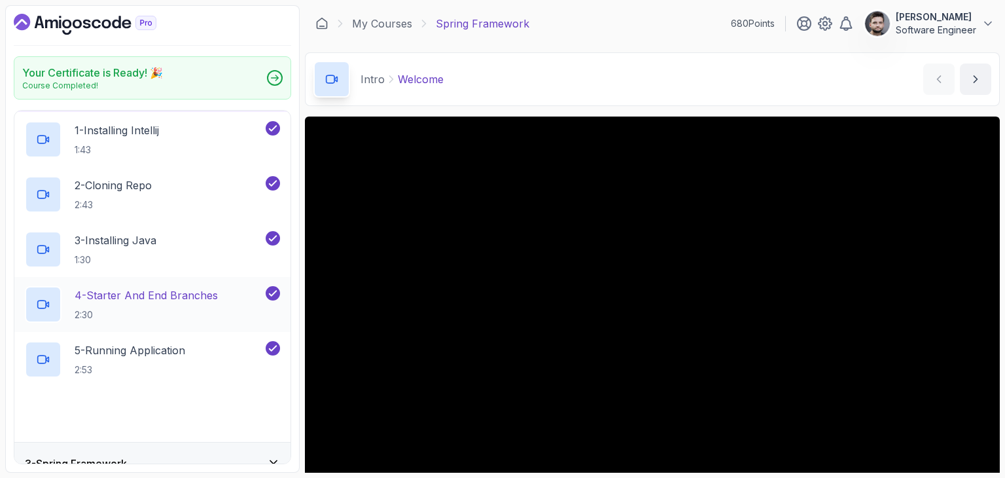
scroll to position [145, 0]
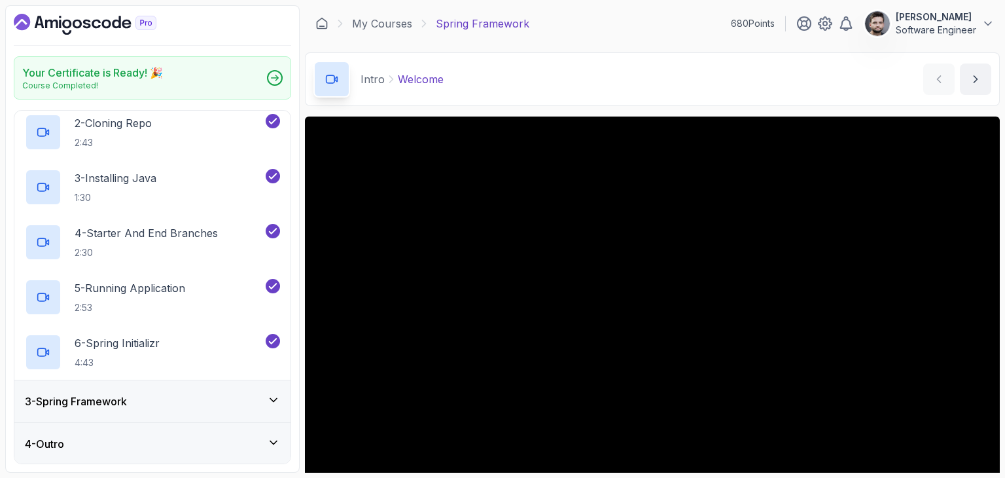
click at [180, 401] on div "3 - Spring Framework" at bounding box center [152, 401] width 255 height 16
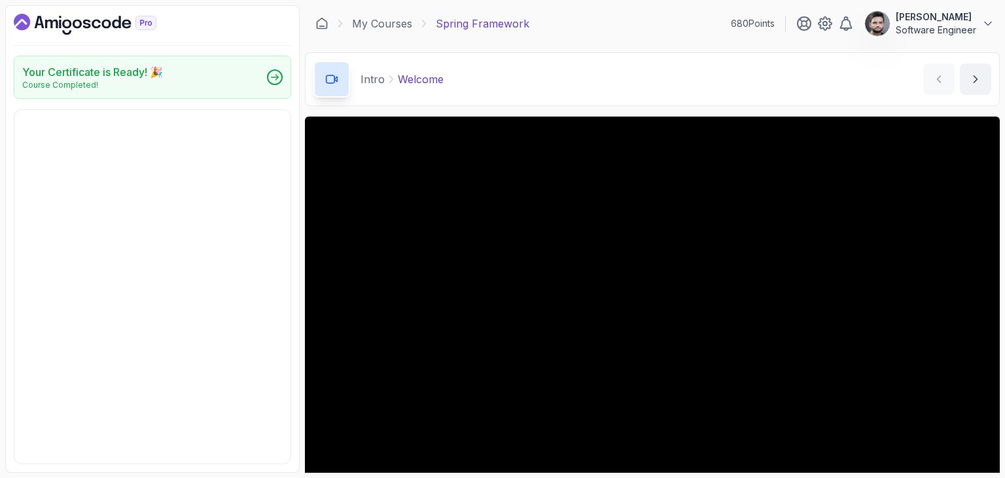
scroll to position [256, 0]
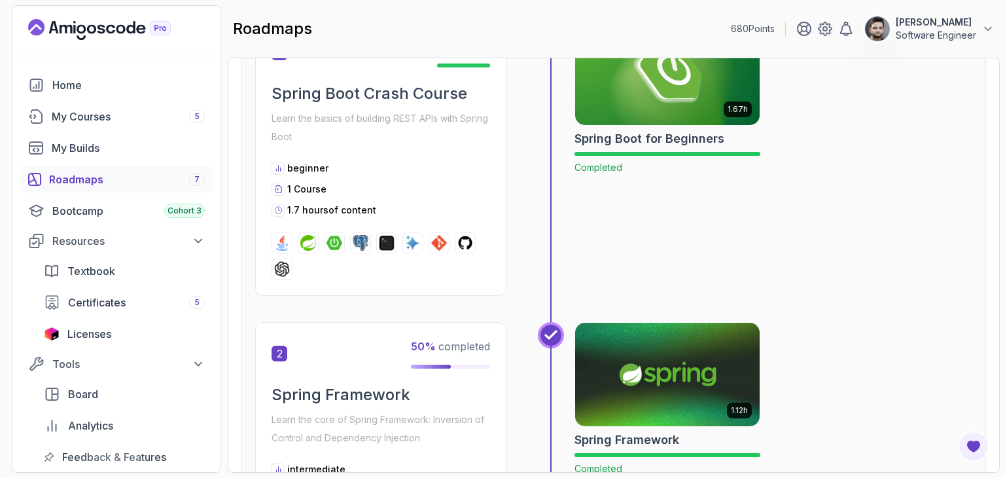
scroll to position [524, 0]
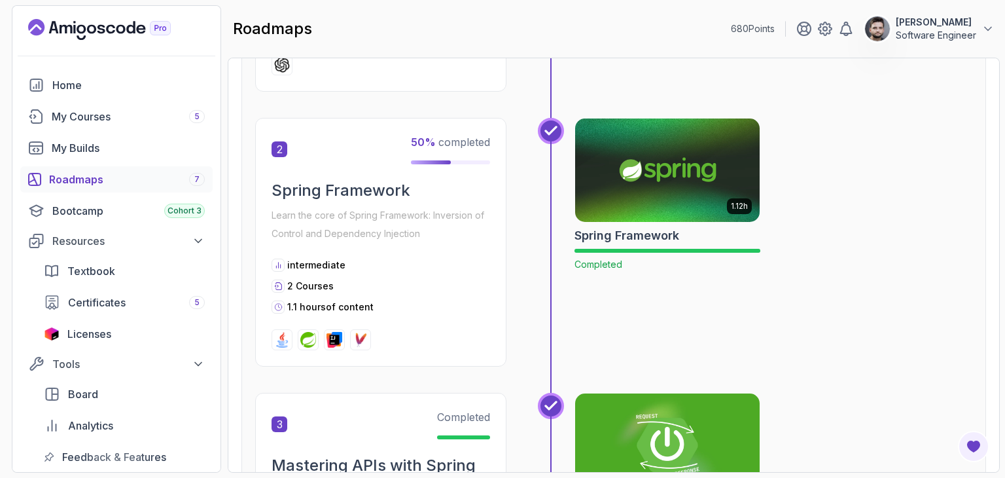
click at [441, 310] on div "1.1 hours of content" at bounding box center [381, 306] width 219 height 13
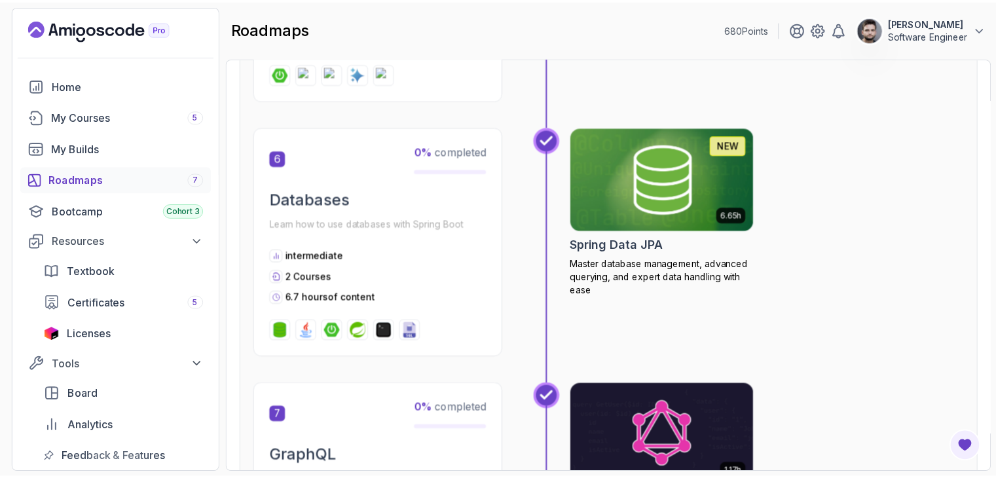
scroll to position [1636, 0]
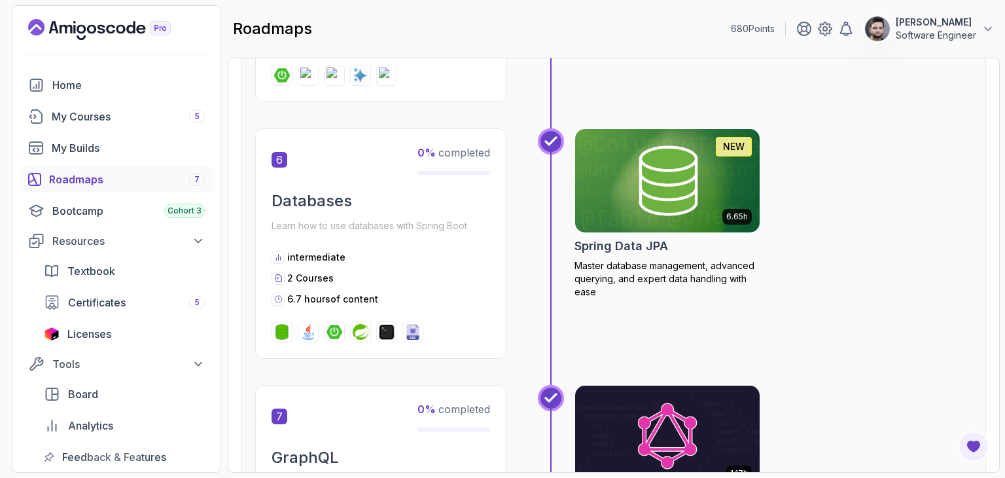
click at [799, 315] on div "6.65h NEW Spring Data JPA Master database management, advanced querying, and ex…" at bounding box center [774, 243] width 398 height 230
drag, startPoint x: 361, startPoint y: 219, endPoint x: 353, endPoint y: 218, distance: 8.5
click at [361, 219] on p "Learn how to use databases with Spring Boot" at bounding box center [381, 226] width 219 height 18
click at [259, 193] on div "6 0 % completed Databases Learn how to use databases with Spring Boot intermedi…" at bounding box center [380, 243] width 251 height 230
click at [588, 187] on img at bounding box center [668, 180] width 194 height 109
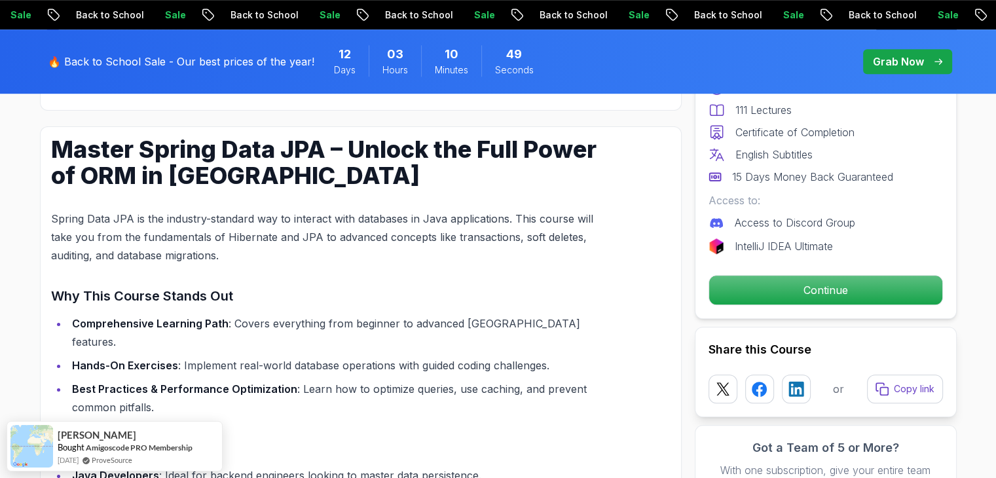
scroll to position [982, 0]
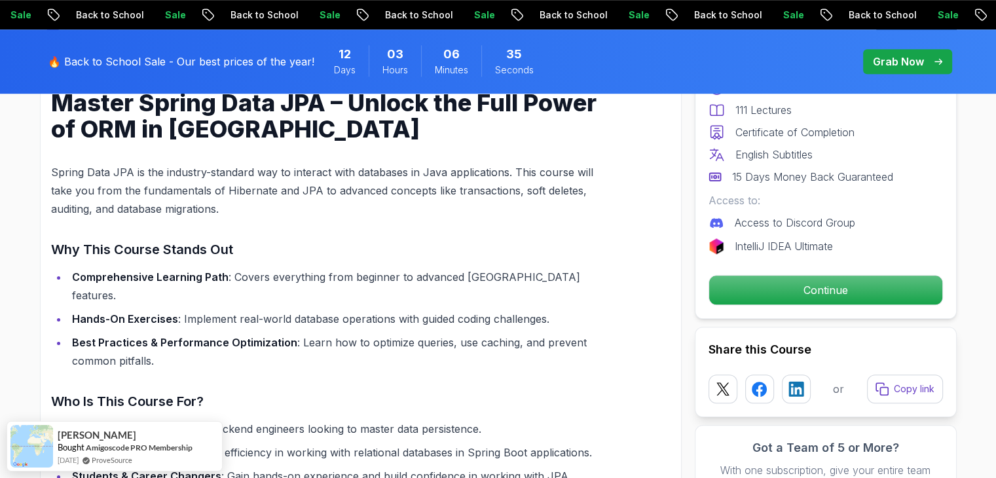
click at [416, 234] on div "Master Spring Data JPA – Unlock the Full Power of ORM in [GEOGRAPHIC_DATA] Spri…" at bounding box center [329, 379] width 557 height 579
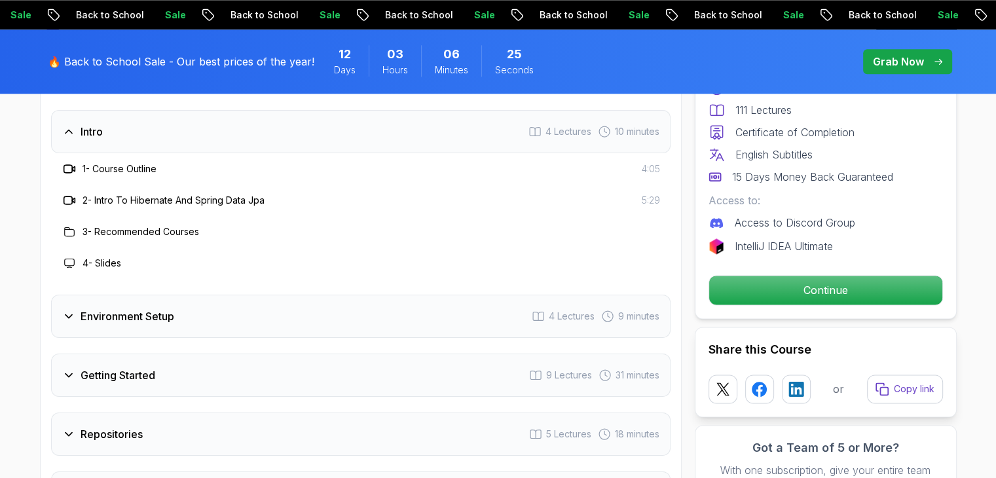
scroll to position [1767, 0]
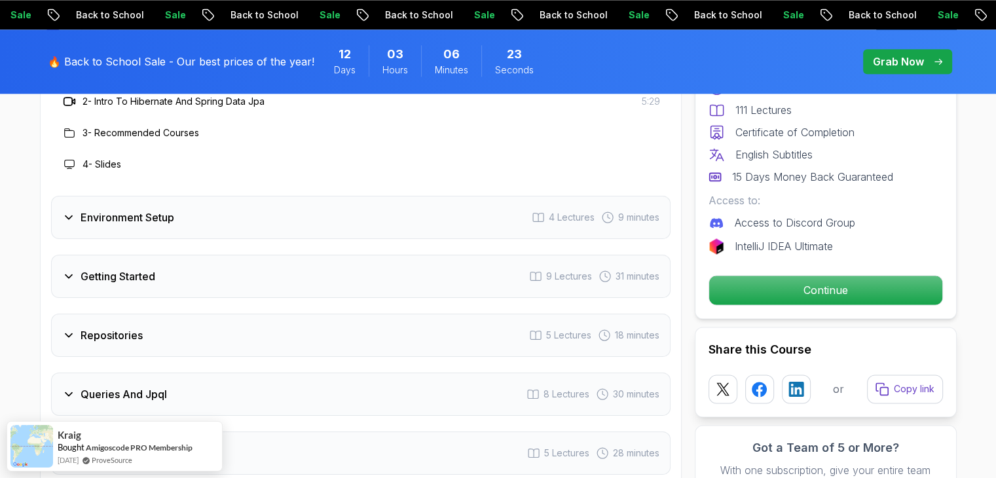
click at [272, 322] on div "Repositories 5 Lectures 18 minutes" at bounding box center [360, 335] width 619 height 43
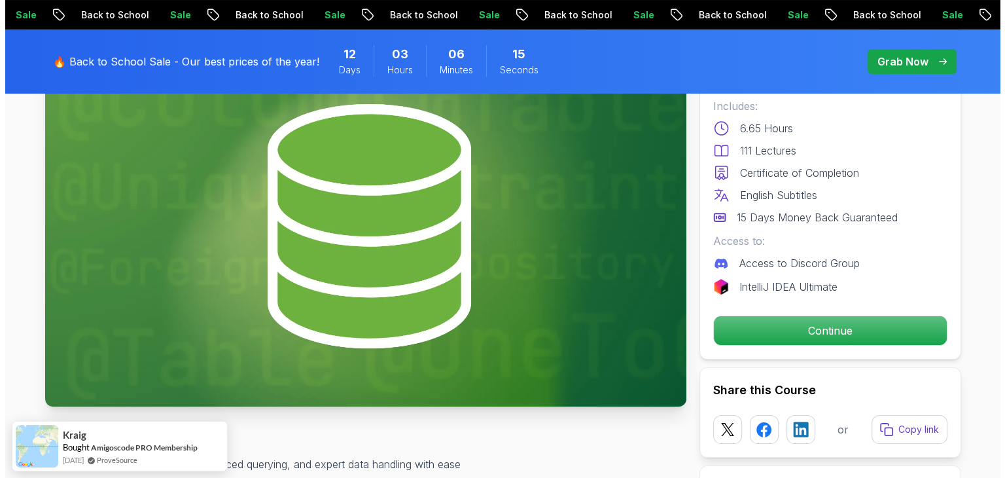
scroll to position [0, 0]
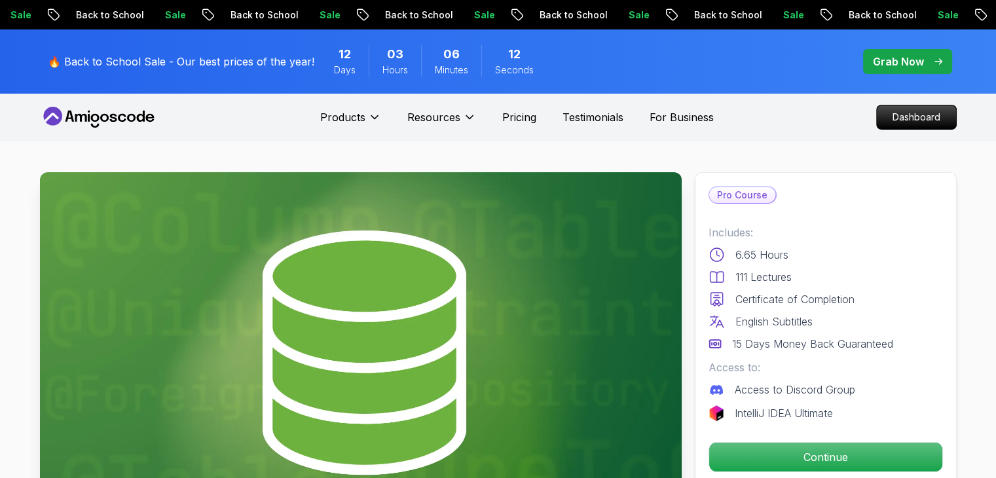
drag, startPoint x: 840, startPoint y: 88, endPoint x: 873, endPoint y: 53, distance: 48.2
click at [840, 88] on div "🔥 Back to School Sale - Our best prices of the year! 12 Days 03 Hours 06 Minute…" at bounding box center [498, 61] width 916 height 64
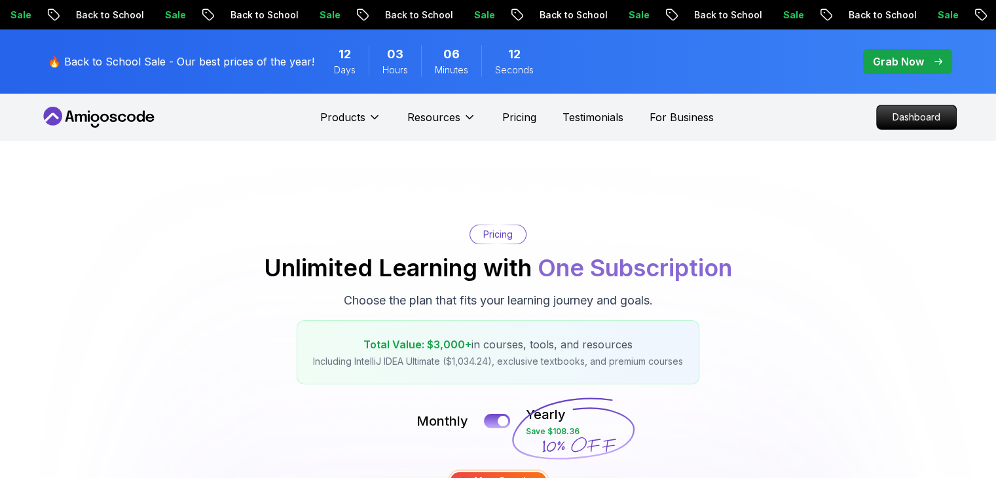
click at [873, 53] on span "pre-order" at bounding box center [907, 61] width 89 height 25
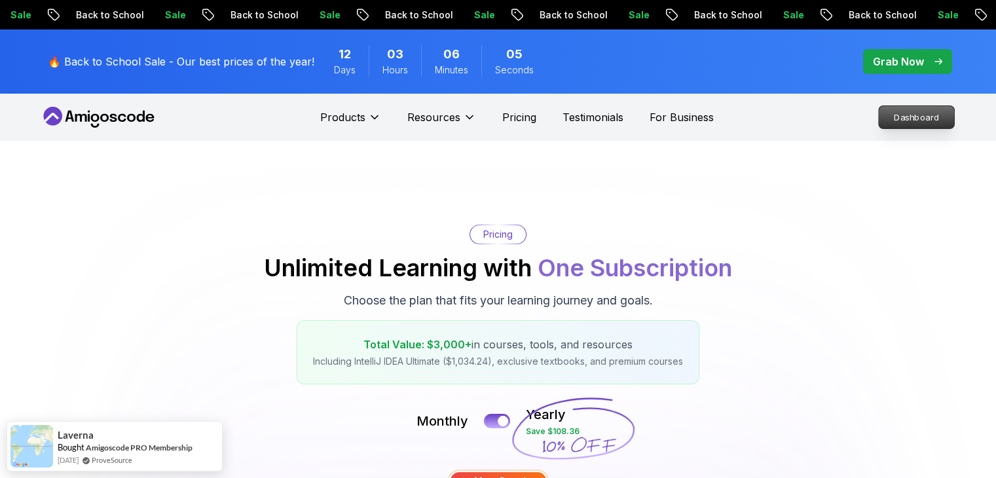
click at [921, 122] on p "Dashboard" at bounding box center [915, 117] width 75 height 22
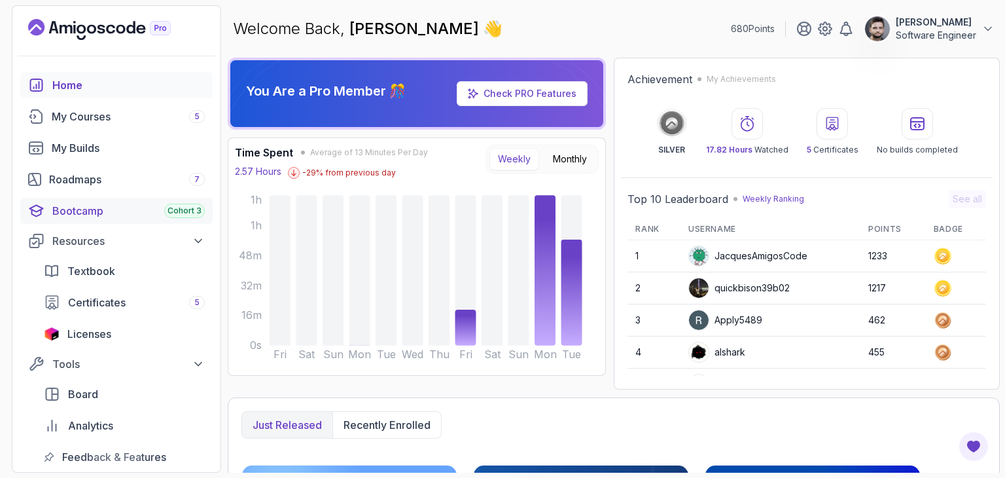
click at [131, 213] on div "Bootcamp Cohort 3" at bounding box center [128, 211] width 153 height 16
click at [128, 189] on link "Roadmaps 7" at bounding box center [116, 179] width 192 height 26
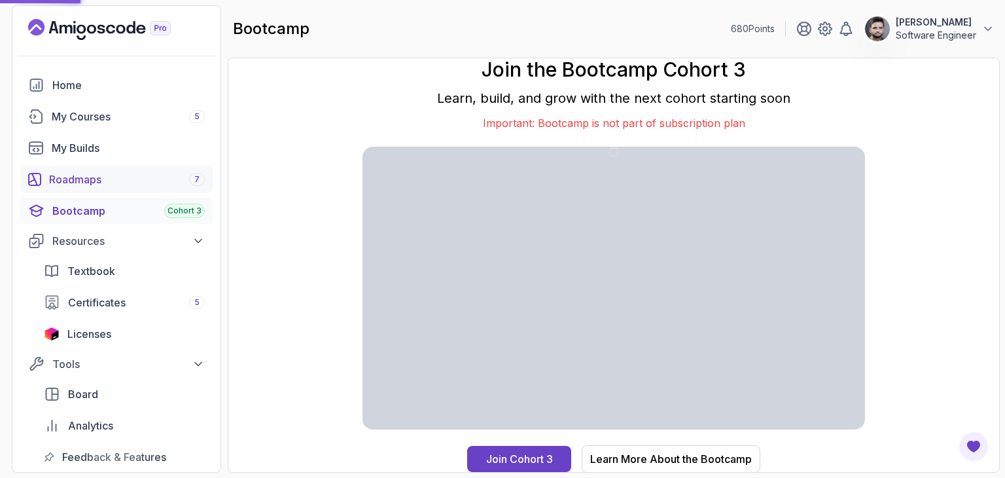
click at [128, 185] on div "Roadmaps 7" at bounding box center [127, 179] width 156 height 16
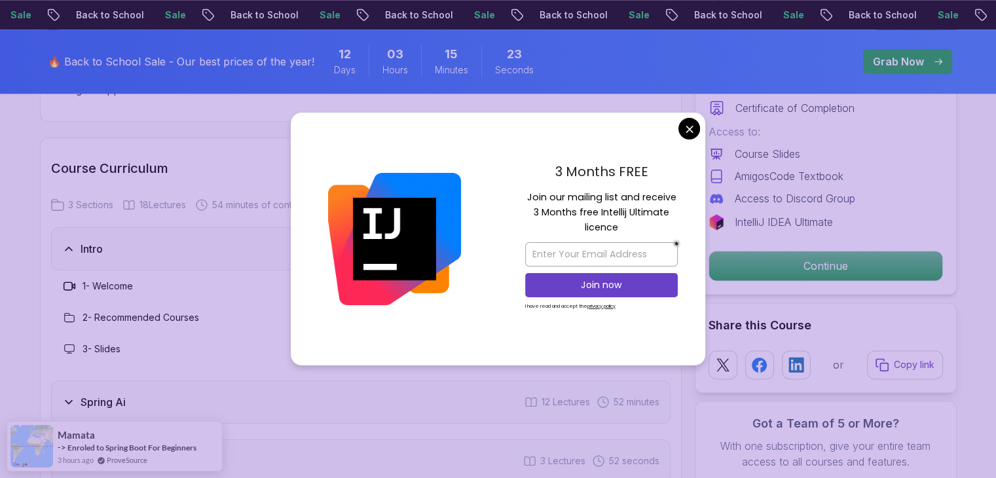
scroll to position [1702, 0]
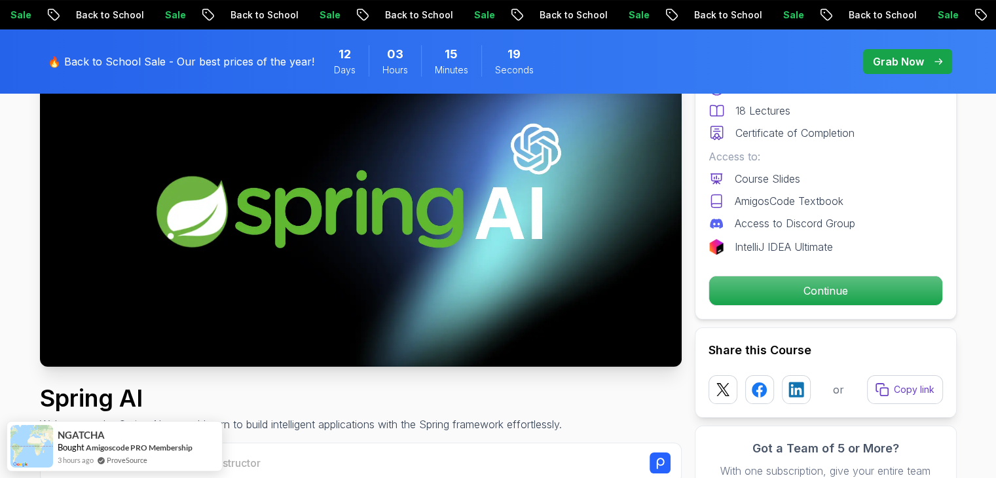
scroll to position [65, 0]
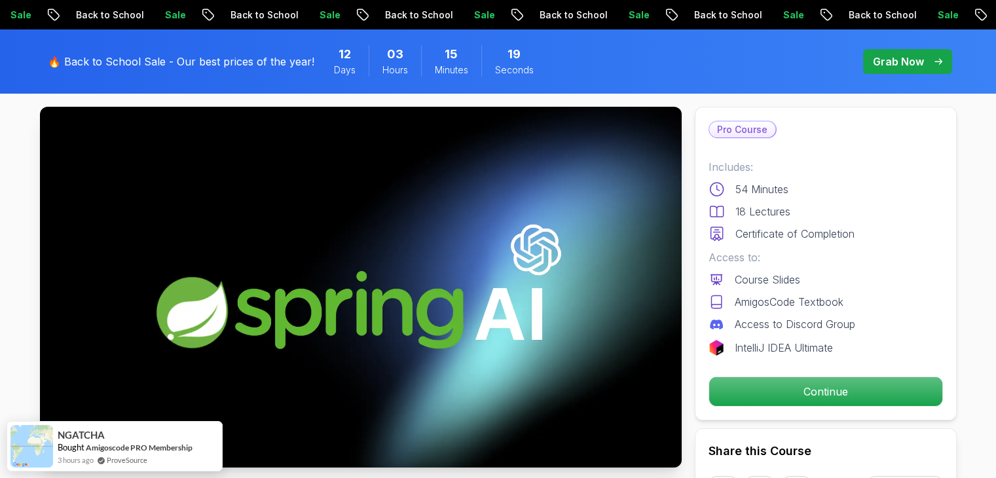
click at [342, 55] on span "12" at bounding box center [344, 54] width 12 height 18
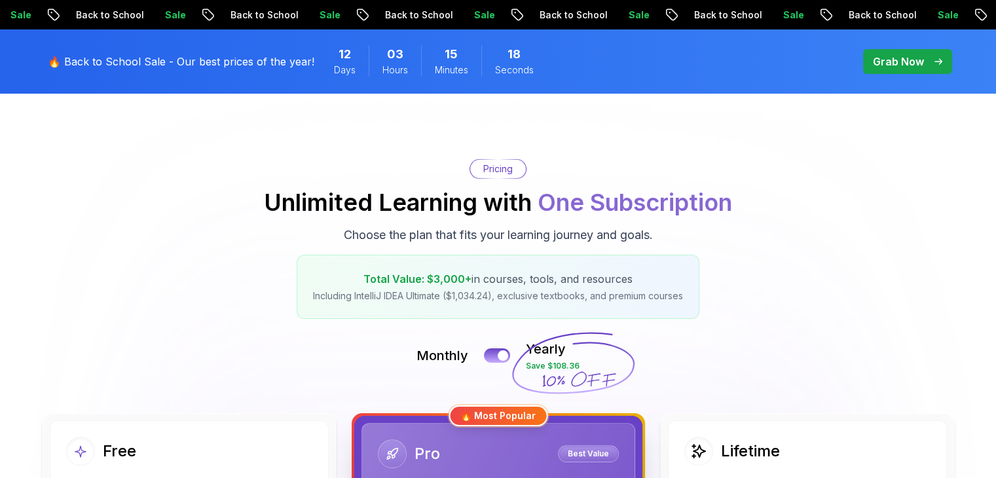
click at [882, 57] on p "Grab Now" at bounding box center [897, 62] width 51 height 16
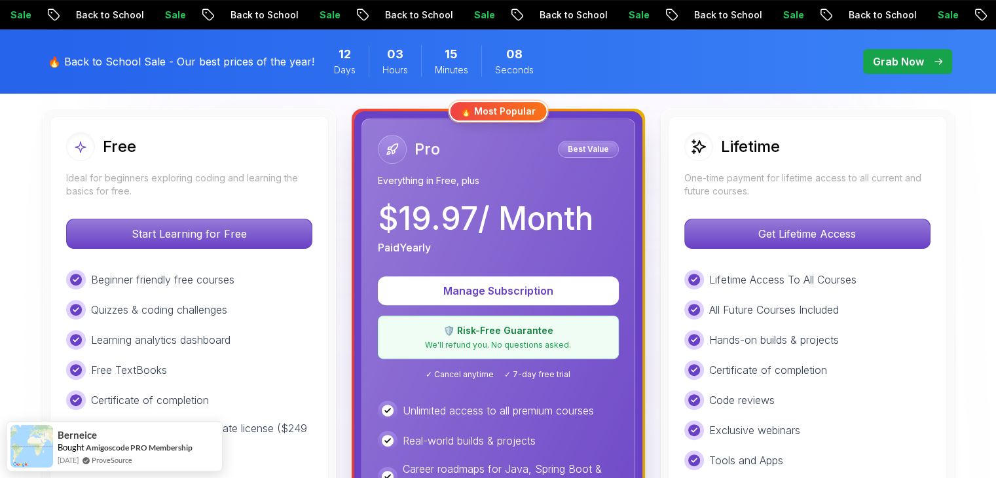
scroll to position [393, 0]
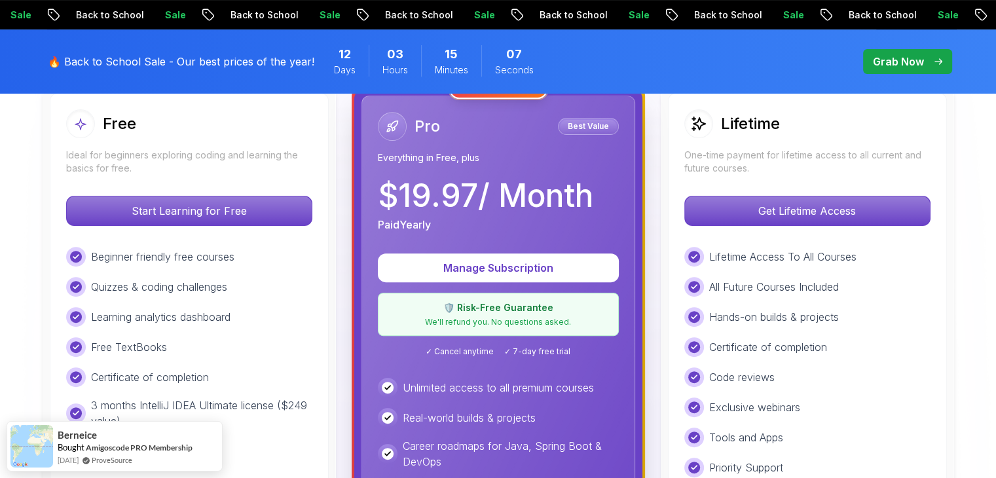
click at [787, 193] on div "Lifetime One-time payment for lifetime access to all current and future courses…" at bounding box center [807, 396] width 279 height 606
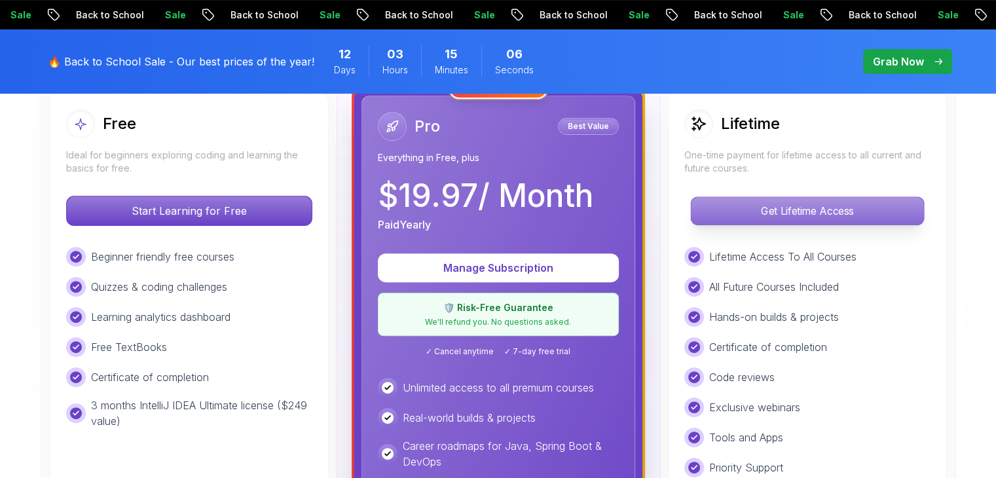
click at [796, 197] on p "Get Lifetime Access" at bounding box center [807, 210] width 232 height 27
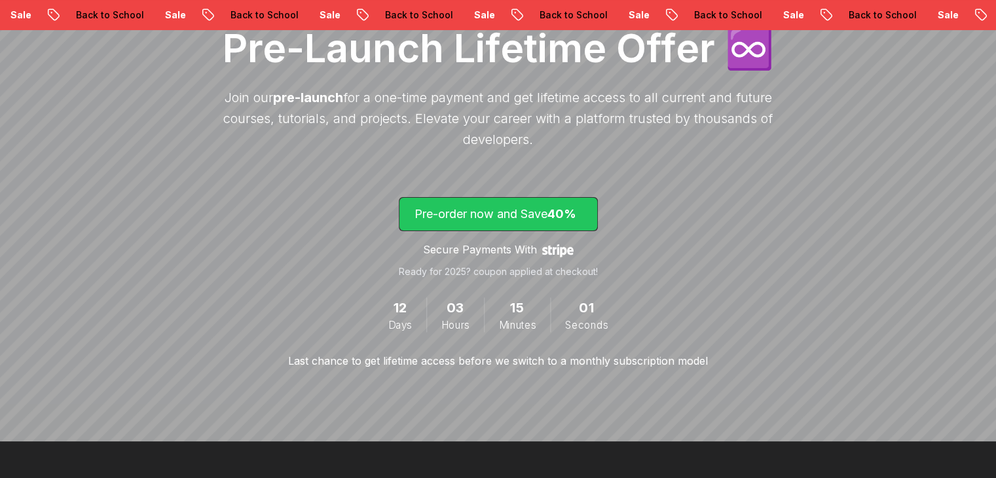
click at [576, 208] on span "40%" at bounding box center [561, 214] width 29 height 14
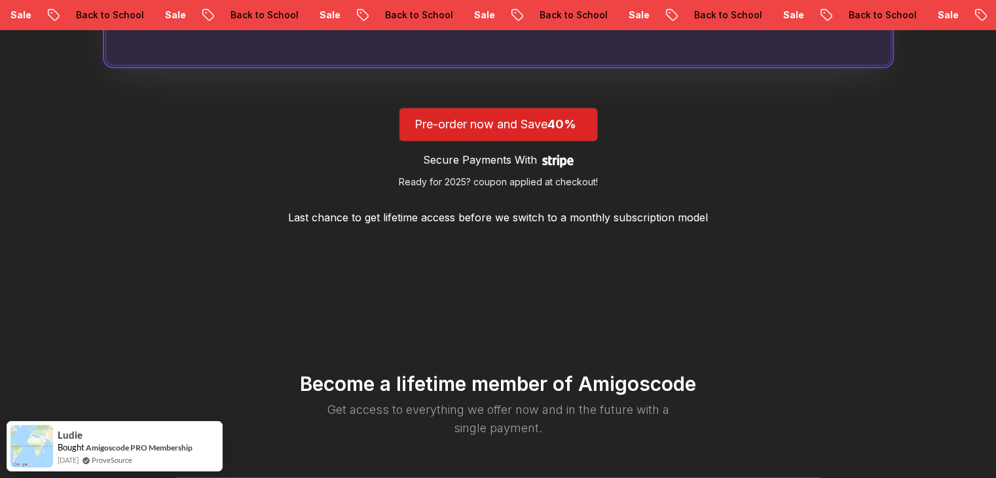
scroll to position [1540, 0]
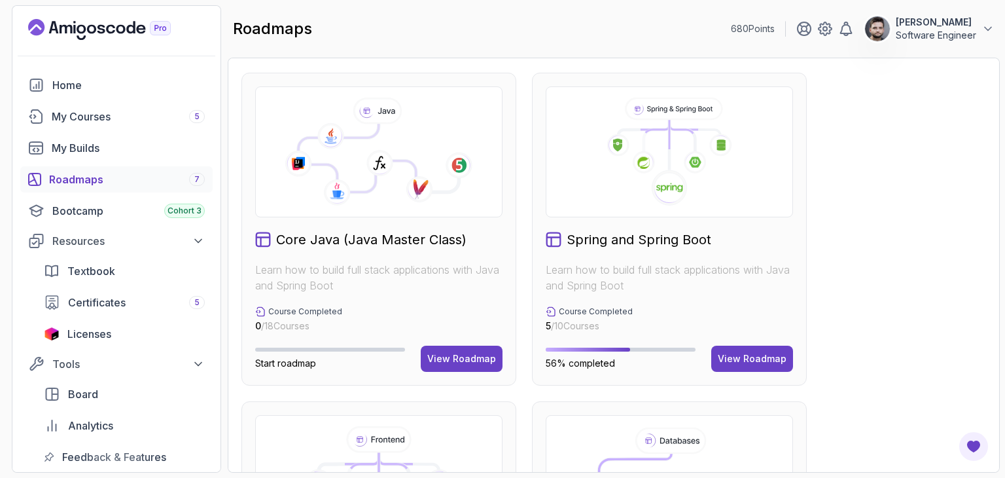
click at [685, 179] on icon at bounding box center [669, 188] width 37 height 37
click at [755, 364] on div "View Roadmap" at bounding box center [752, 358] width 69 height 13
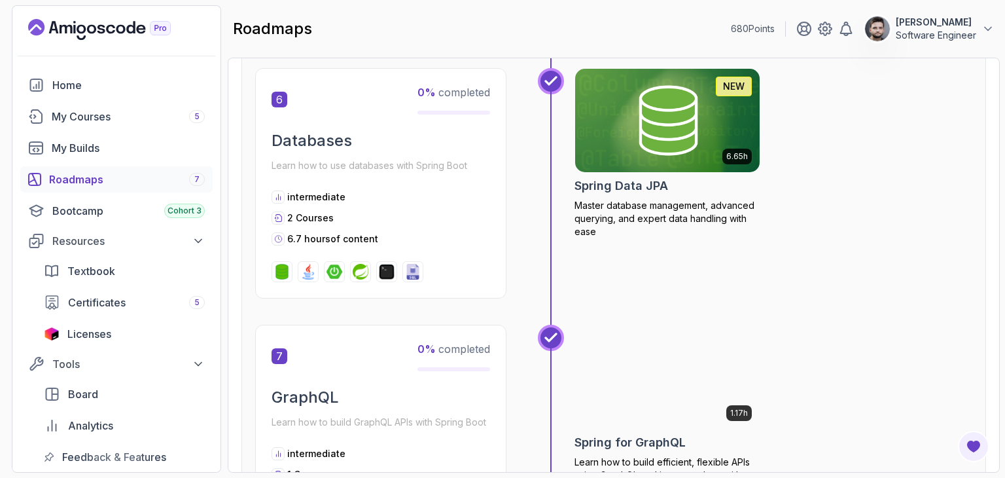
scroll to position [1649, 0]
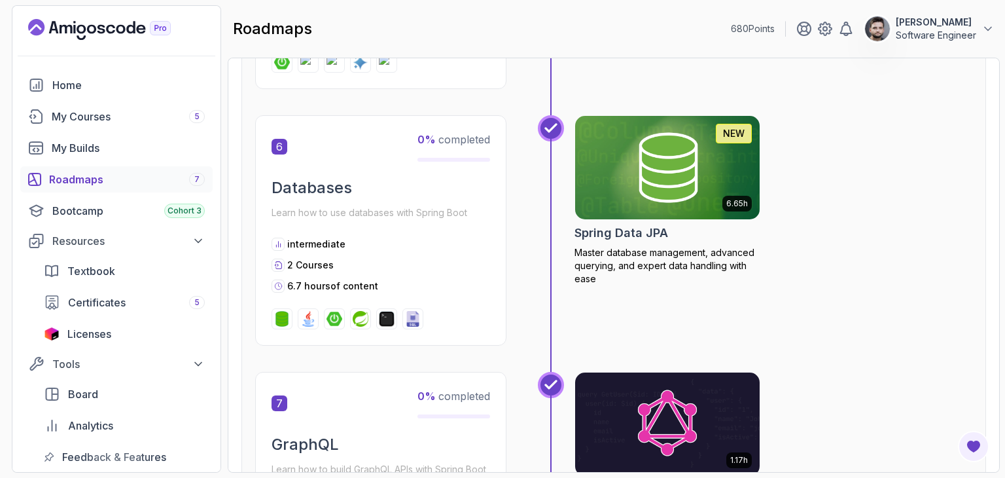
click at [442, 177] on h2 "Databases" at bounding box center [381, 187] width 219 height 21
click at [447, 140] on span "0 % completed" at bounding box center [454, 139] width 73 height 13
click at [489, 134] on span "0 % completed" at bounding box center [454, 139] width 73 height 13
click at [342, 229] on div "6 0 % completed Databases Learn how to use databases with Spring Boot intermedi…" at bounding box center [380, 230] width 251 height 230
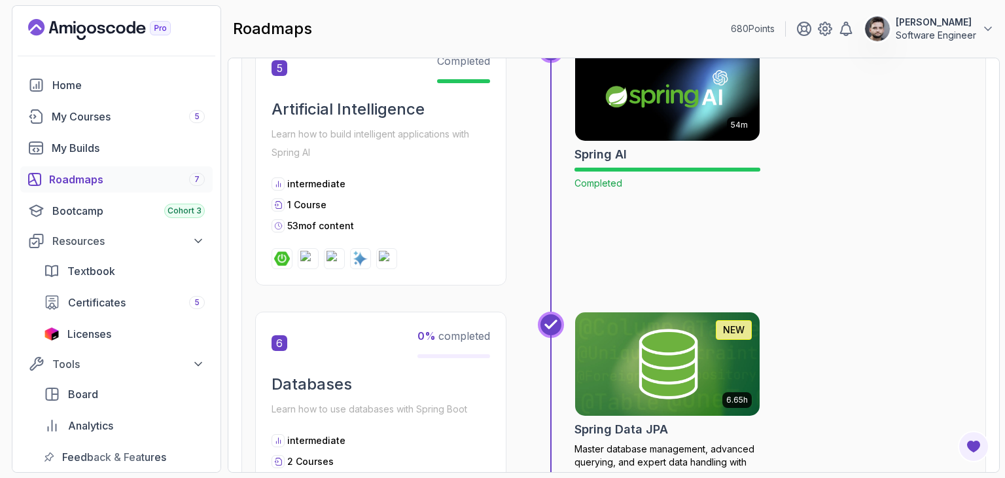
click at [665, 100] on img at bounding box center [668, 89] width 194 height 109
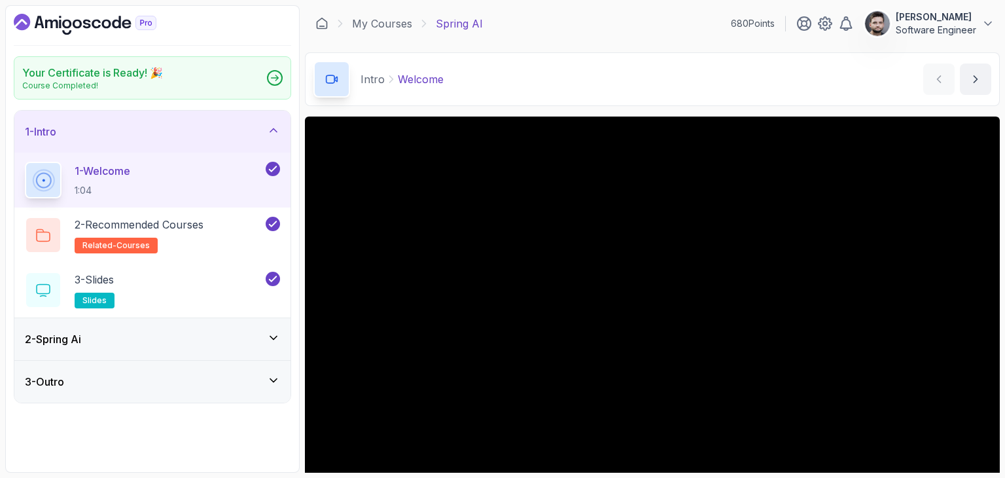
click at [183, 376] on div "3 - Outro" at bounding box center [152, 382] width 255 height 16
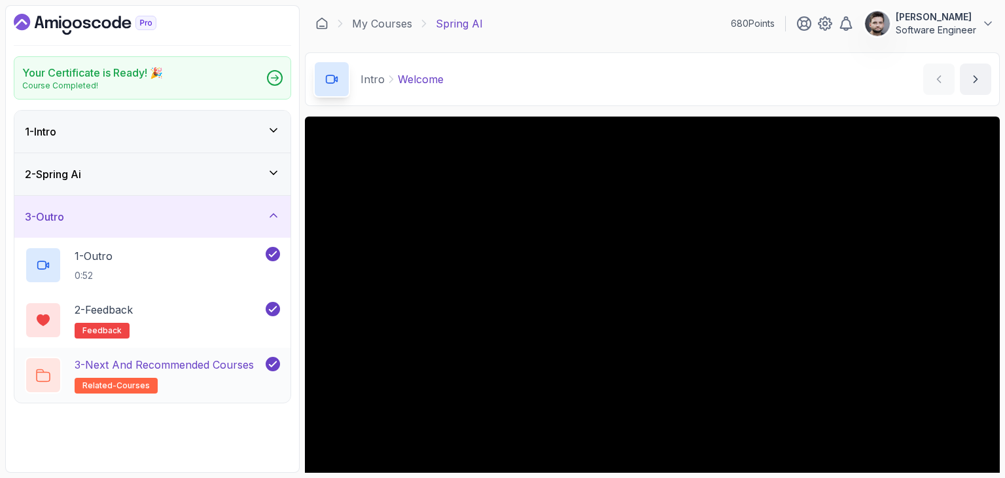
click at [199, 380] on h2 "3 - Next and Recommended Courses related-courses" at bounding box center [164, 375] width 179 height 37
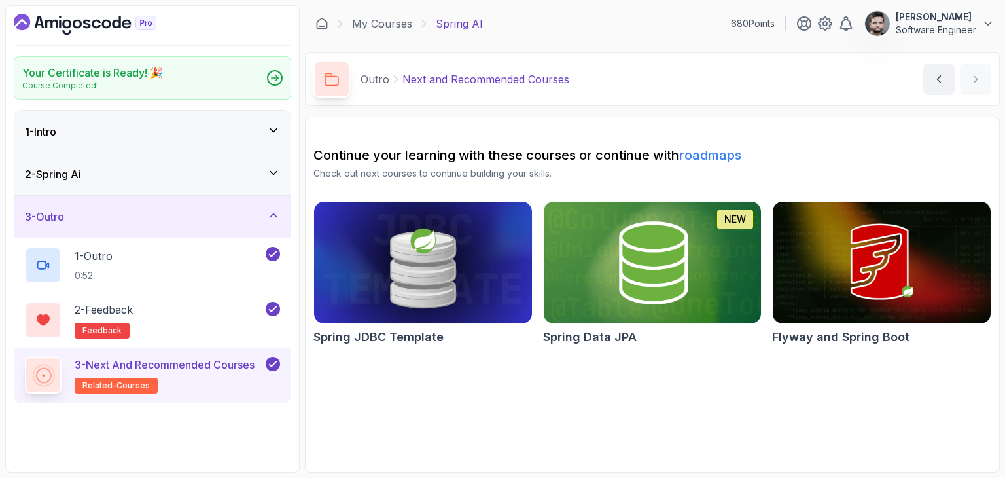
click at [616, 380] on section "Continue your learning with these courses or continue with roadmaps Check out n…" at bounding box center [652, 295] width 695 height 356
click at [639, 255] on img at bounding box center [652, 262] width 228 height 128
click at [593, 353] on section "Continue your learning with these courses or continue with roadmaps Check out n…" at bounding box center [652, 295] width 695 height 356
click at [517, 128] on section "Continue your learning with these courses or continue with roadmaps Check out n…" at bounding box center [652, 295] width 695 height 356
click at [519, 121] on section "Continue your learning with these courses or continue with roadmaps Check out n…" at bounding box center [652, 295] width 695 height 356
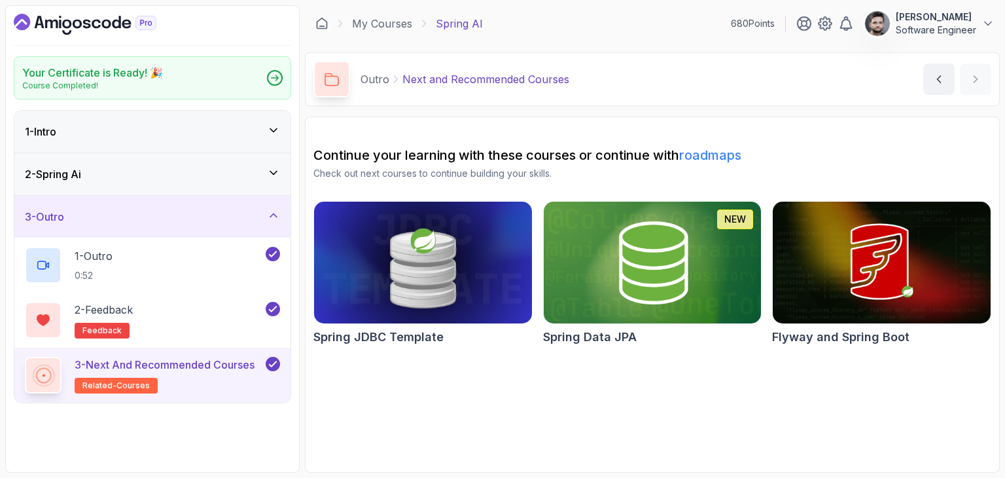
click at [521, 111] on main "My Courses Spring AI 680 Points Constantin Software Engineer 5 - Outro Your Cer…" at bounding box center [652, 238] width 695 height 467
click at [123, 26] on icon "Dashboard" at bounding box center [126, 24] width 9 height 9
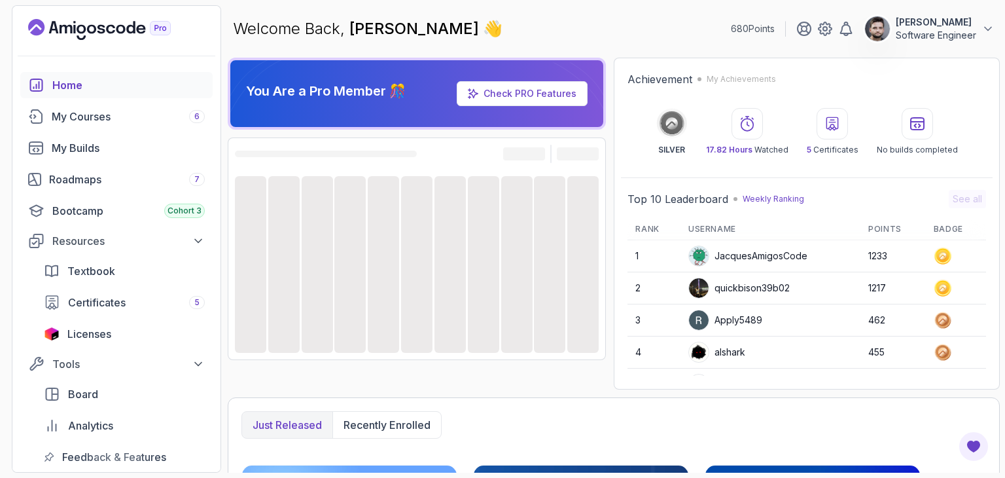
click at [492, 41] on div "Welcome Back, Constantin 👋 680 Points Constantin Software Engineer" at bounding box center [614, 28] width 772 height 47
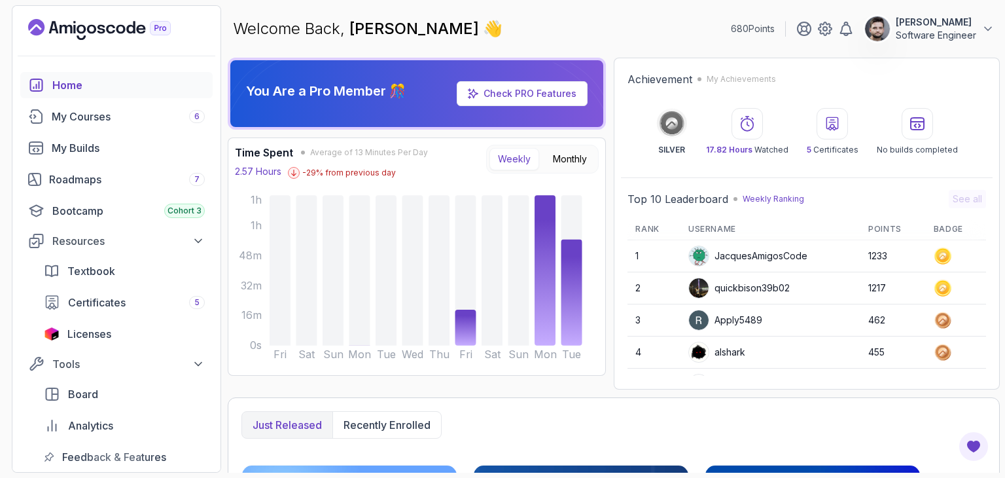
click at [496, 39] on div "Welcome Back, Constantin 👋 680 Points Constantin Software Engineer" at bounding box center [614, 28] width 772 height 47
click at [685, 86] on h2 "Achievement" at bounding box center [660, 79] width 65 height 16
click at [685, 85] on h2 "Achievement" at bounding box center [660, 79] width 65 height 16
click at [696, 84] on div "Achievement My Achievements" at bounding box center [807, 79] width 359 height 16
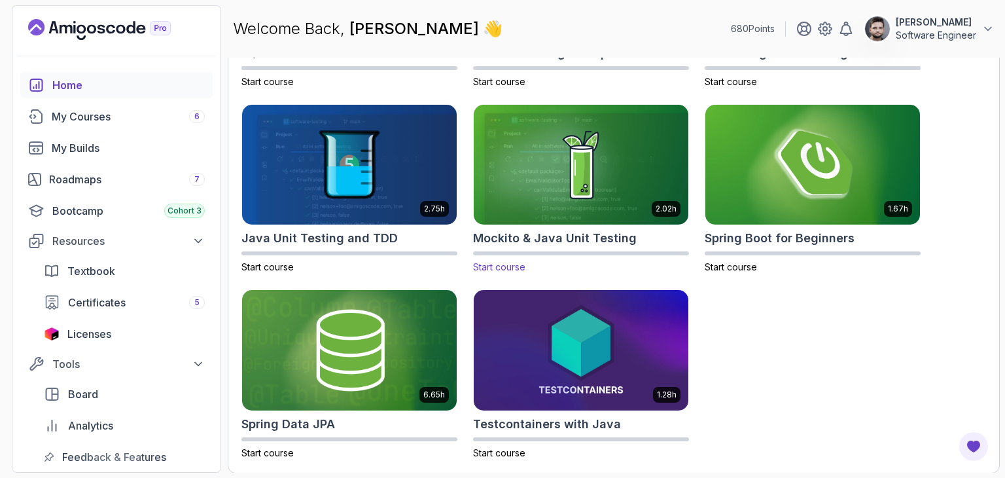
scroll to position [88, 0]
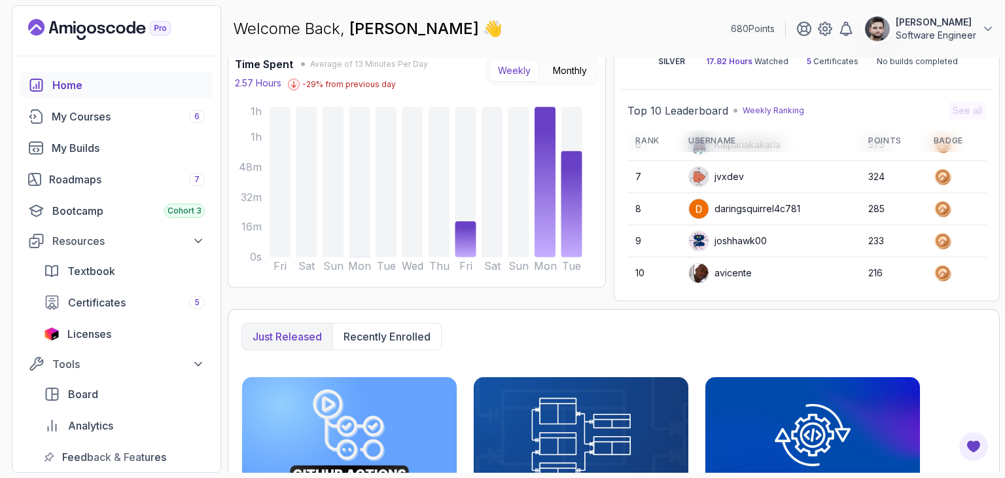
click at [598, 323] on div "Just released Recently enrolled" at bounding box center [614, 336] width 745 height 27
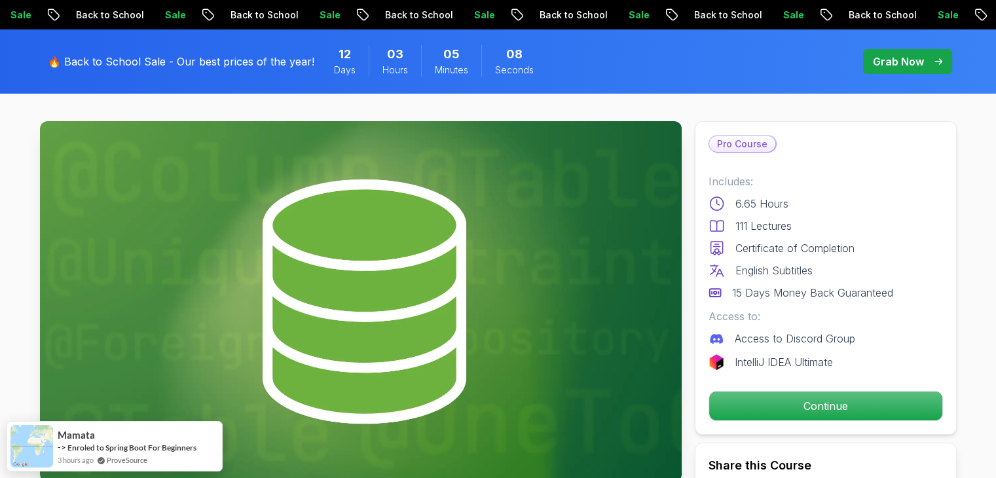
scroll to position [65, 0]
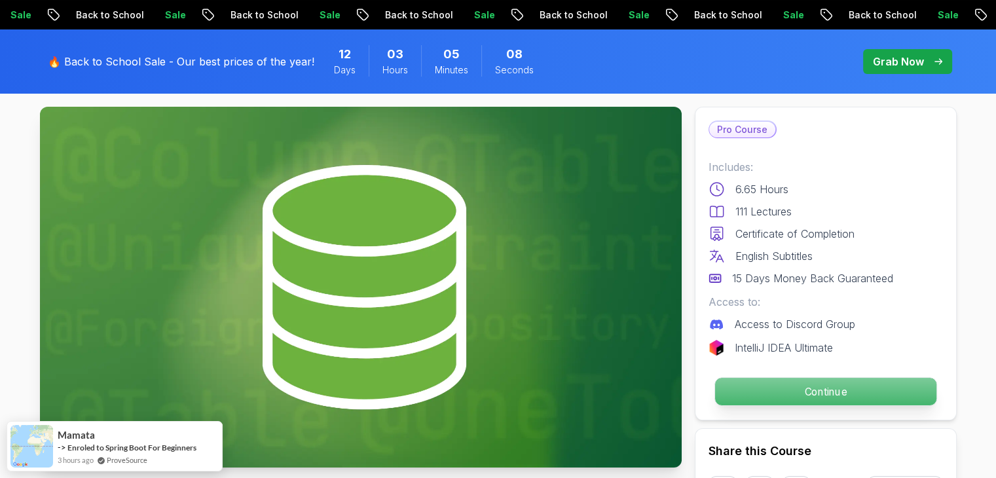
click at [780, 382] on p "Continue" at bounding box center [824, 391] width 221 height 27
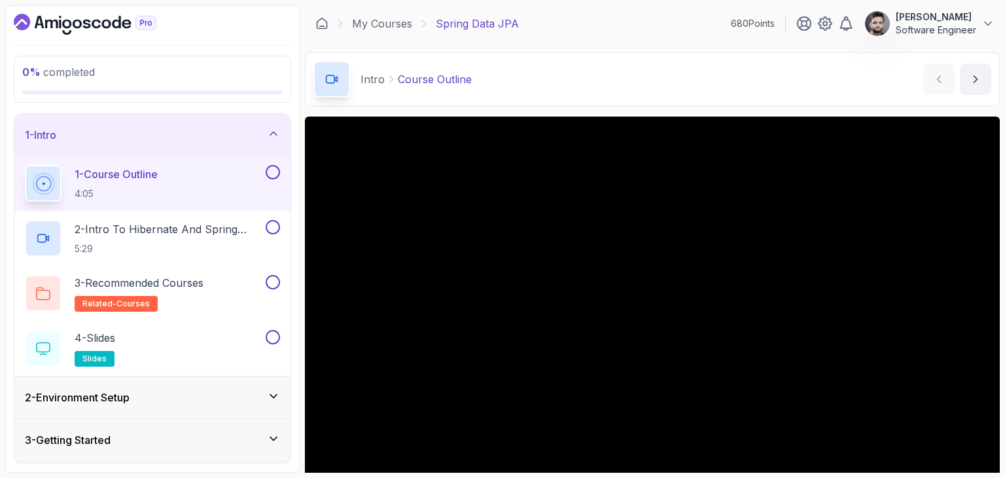
click at [565, 77] on div "Intro Course Outline Course Outline by nelson" at bounding box center [652, 79] width 695 height 54
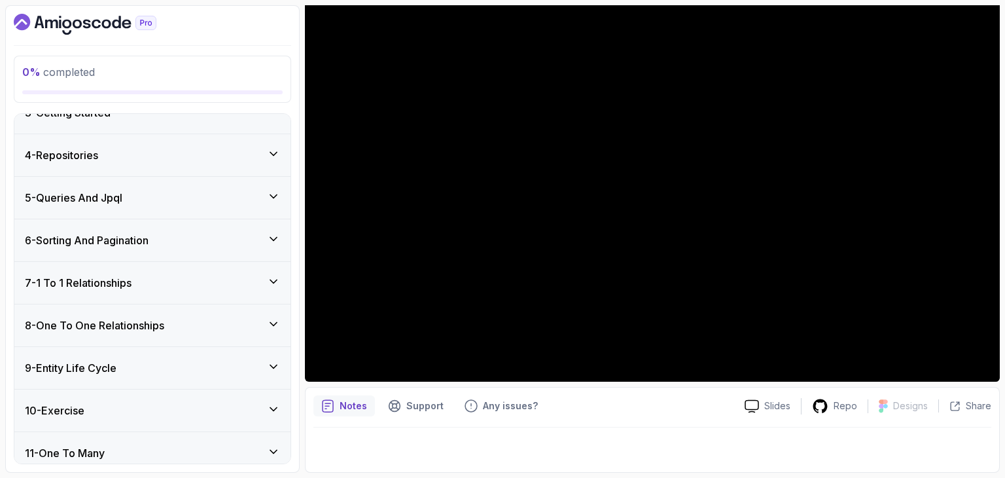
click at [106, 353] on div "9 - Entity Life Cycle" at bounding box center [152, 368] width 276 height 42
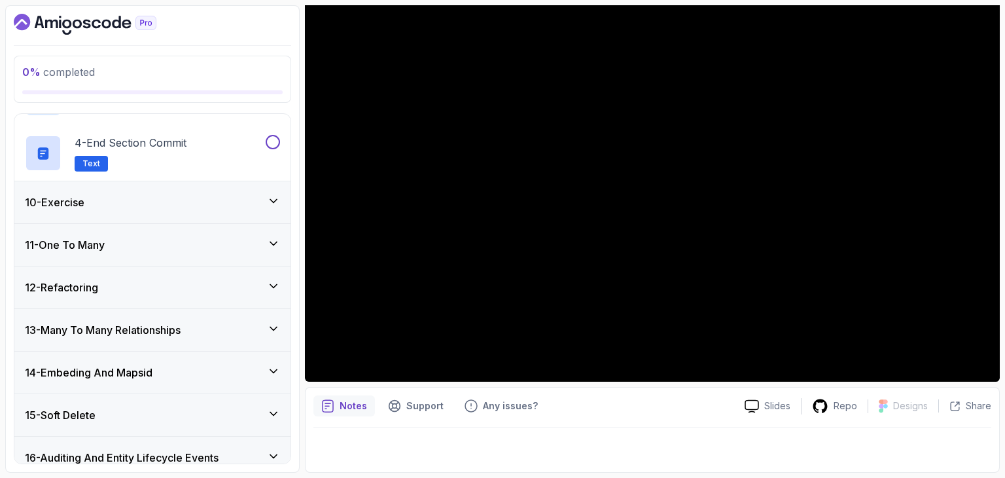
scroll to position [696, 0]
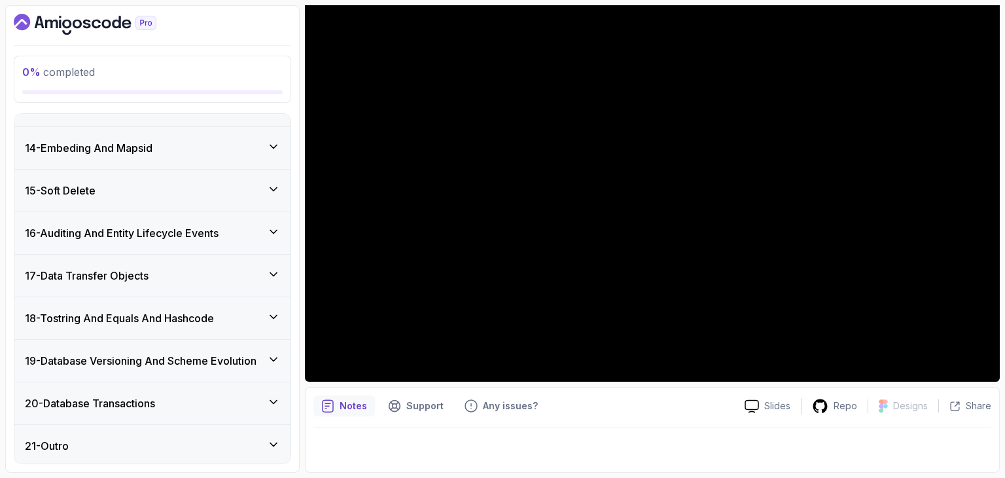
click at [118, 365] on h3 "19 - Database Versioning And Scheme Evolution" at bounding box center [141, 361] width 232 height 16
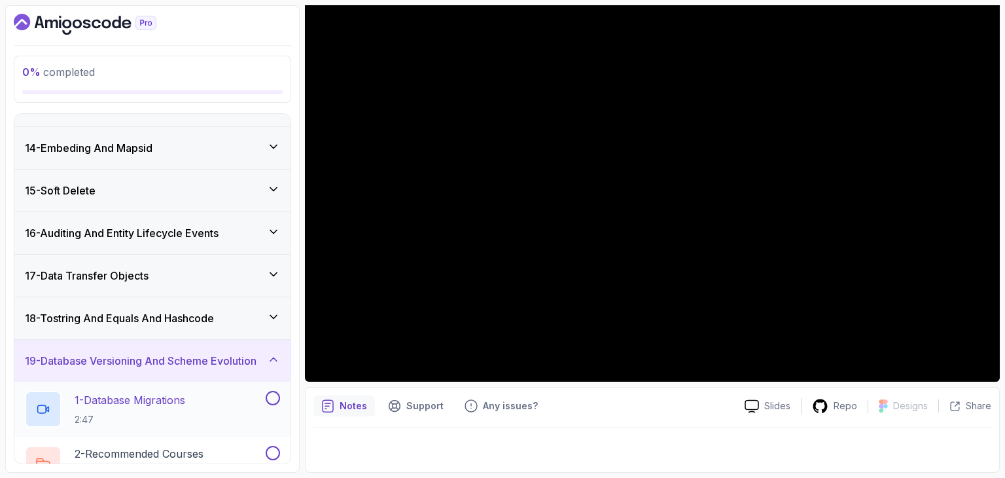
scroll to position [650, 0]
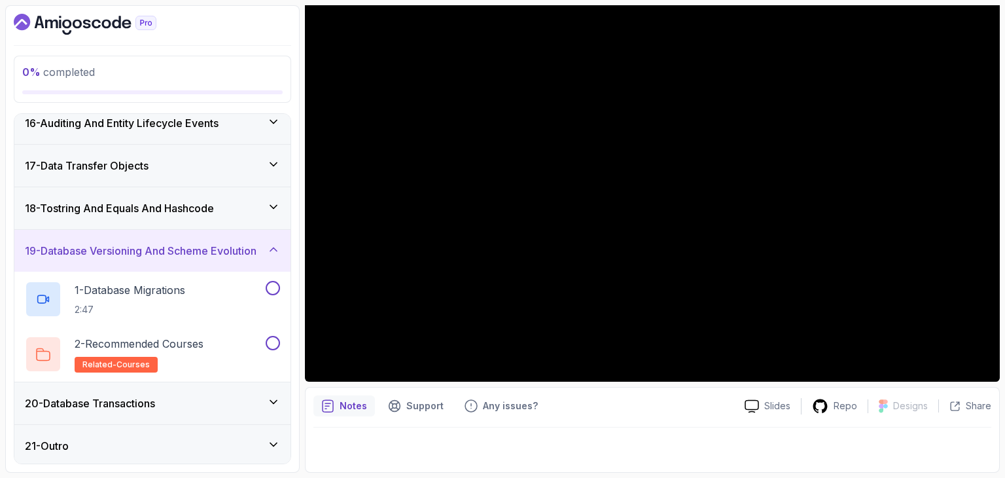
click at [431, 446] on div at bounding box center [653, 445] width 678 height 37
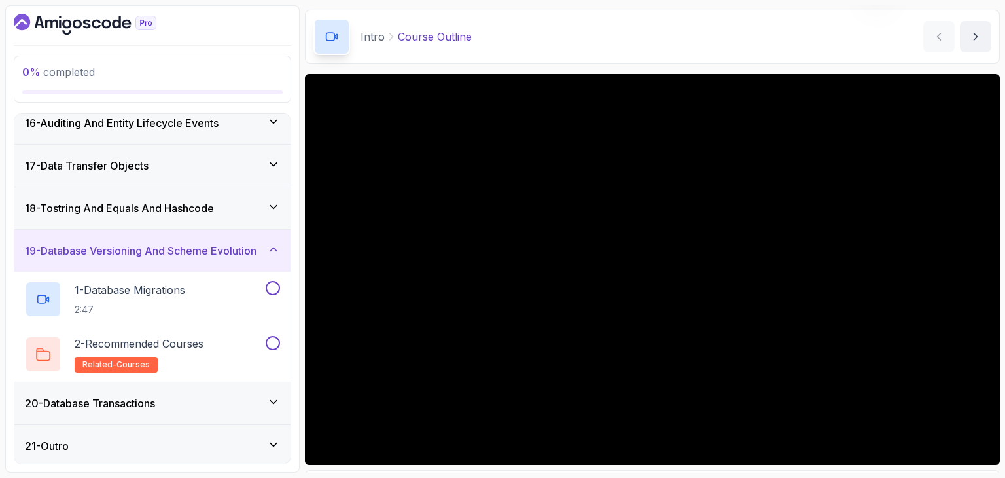
scroll to position [65, 0]
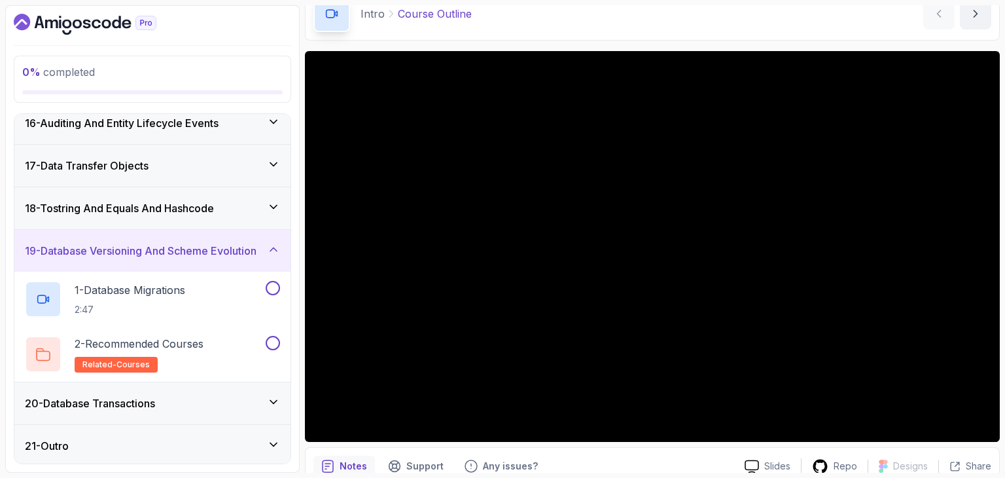
click at [610, 34] on div "Intro Course Outline Course Outline by nelson" at bounding box center [652, 14] width 695 height 54
click at [663, 27] on div "Intro Course Outline Course Outline by nelson" at bounding box center [652, 14] width 695 height 54
click at [646, 456] on div "Notes Support Any issues?" at bounding box center [524, 466] width 421 height 21
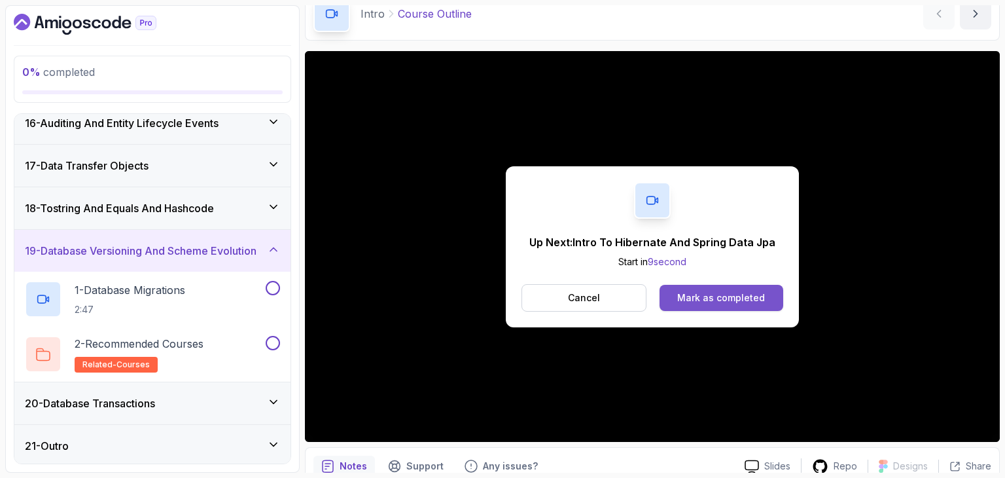
click at [708, 295] on div "Mark as completed" at bounding box center [721, 297] width 88 height 13
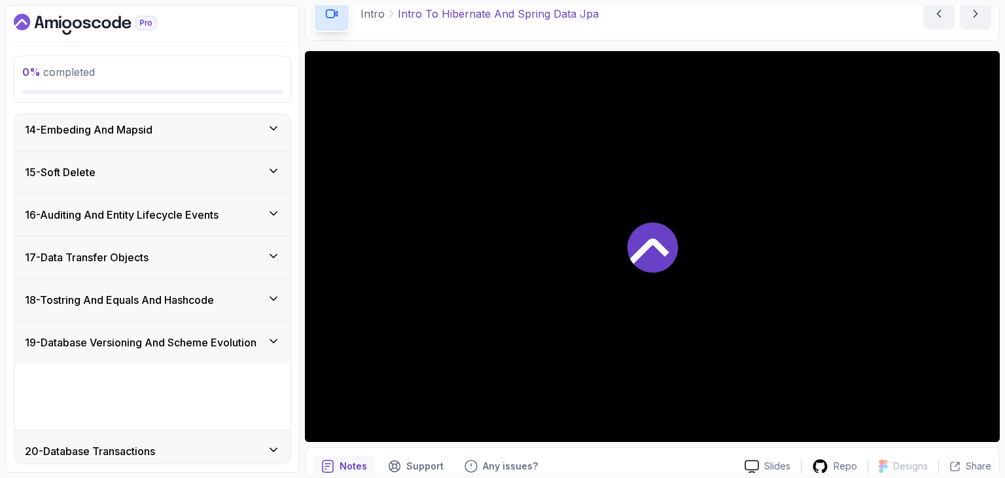
scroll to position [760, 0]
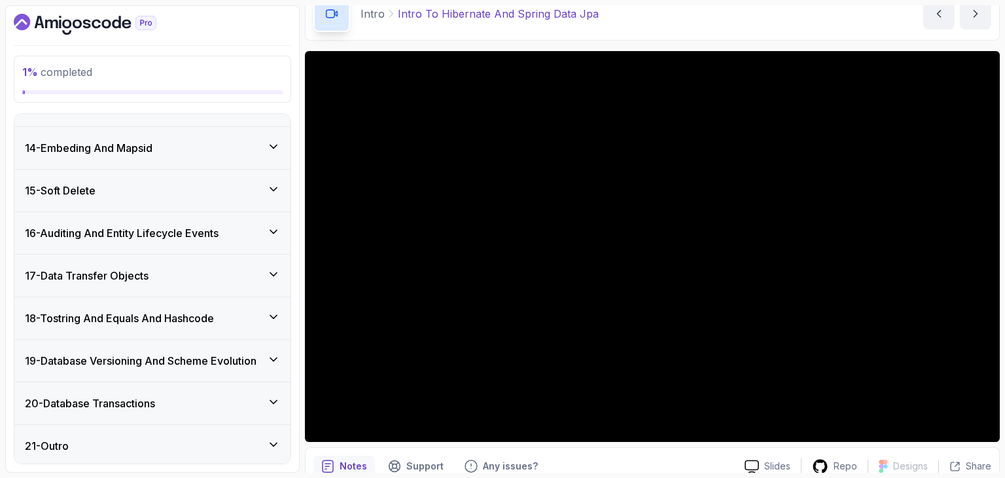
click at [68, 33] on icon "Dashboard" at bounding box center [66, 32] width 9 height 5
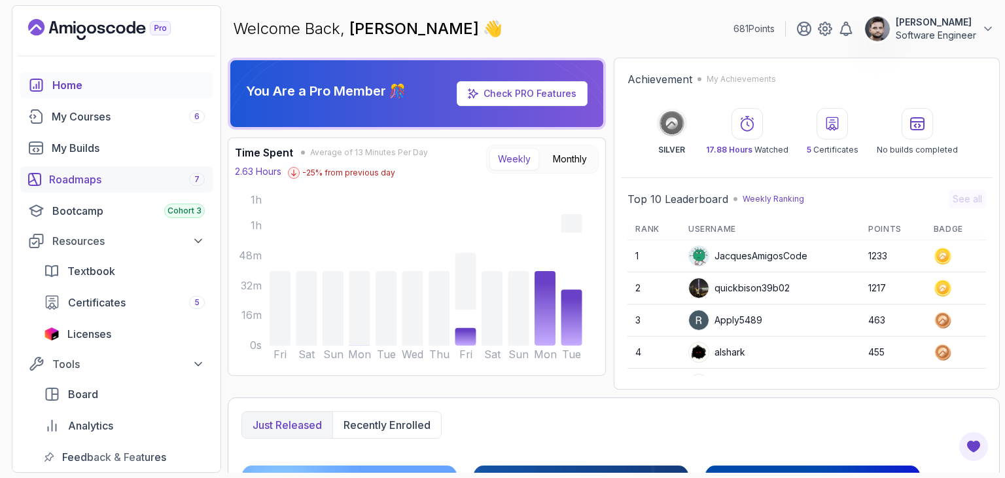
click at [92, 178] on div "Roadmaps 7" at bounding box center [127, 179] width 156 height 16
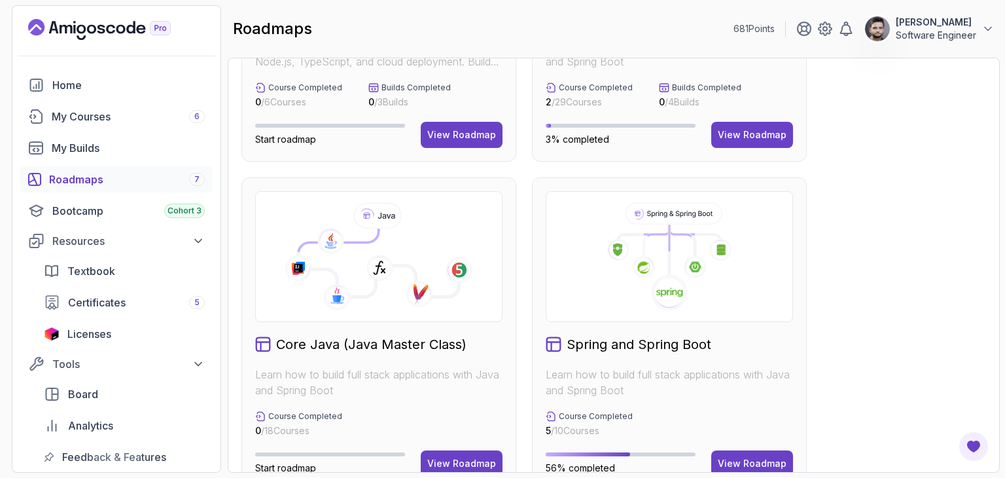
scroll to position [262, 0]
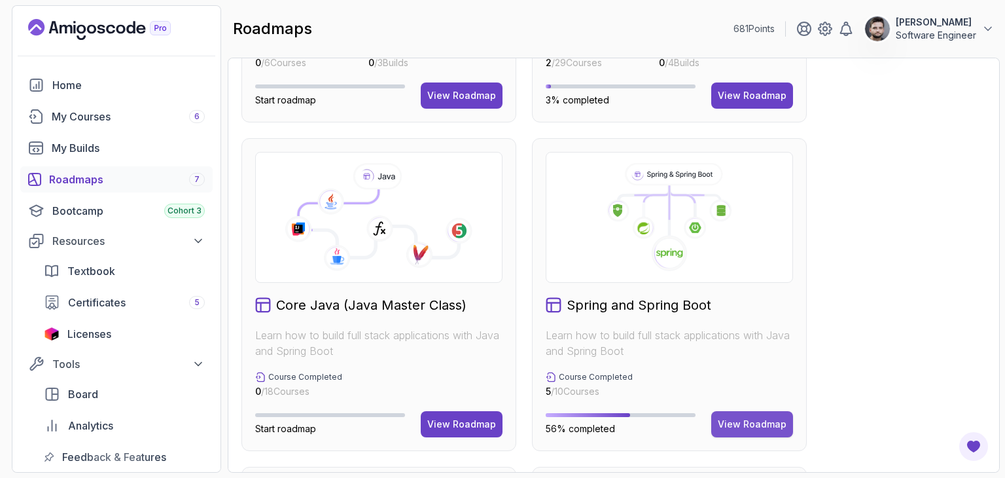
click at [738, 425] on div "View Roadmap" at bounding box center [752, 424] width 69 height 13
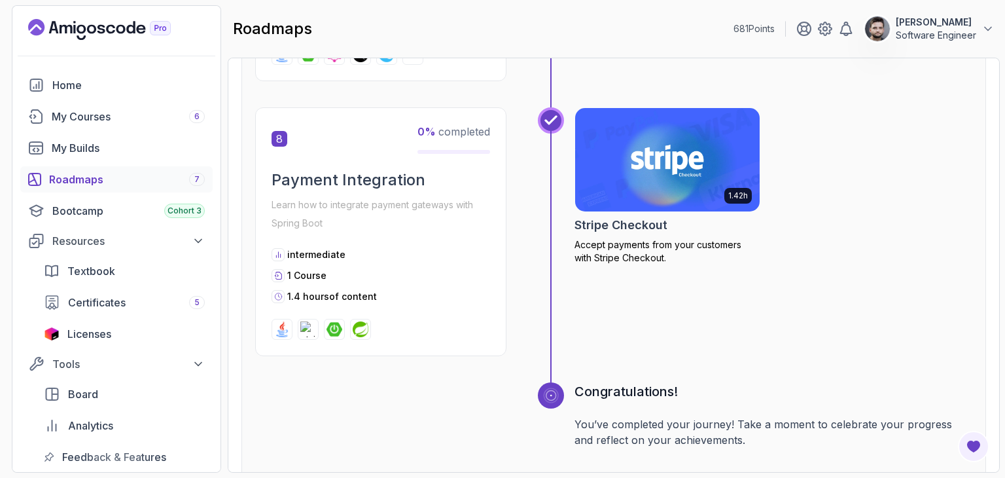
scroll to position [2173, 0]
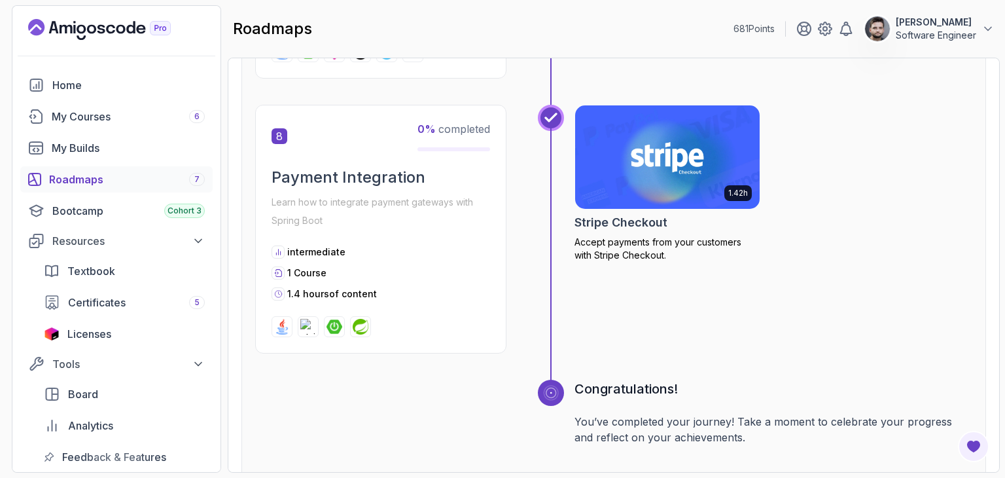
click at [486, 245] on div "intermediate" at bounding box center [381, 251] width 219 height 13
click at [615, 182] on img at bounding box center [668, 157] width 194 height 109
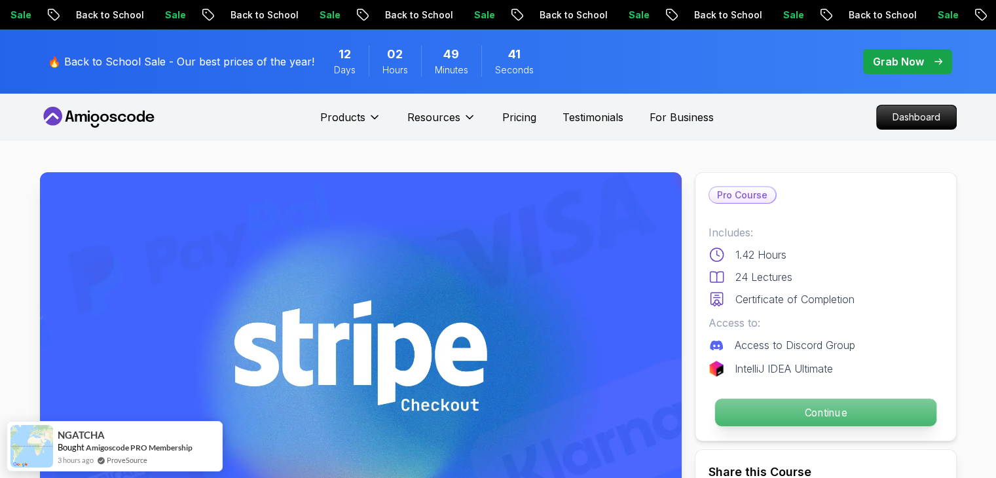
click at [795, 415] on p "Continue" at bounding box center [824, 412] width 221 height 27
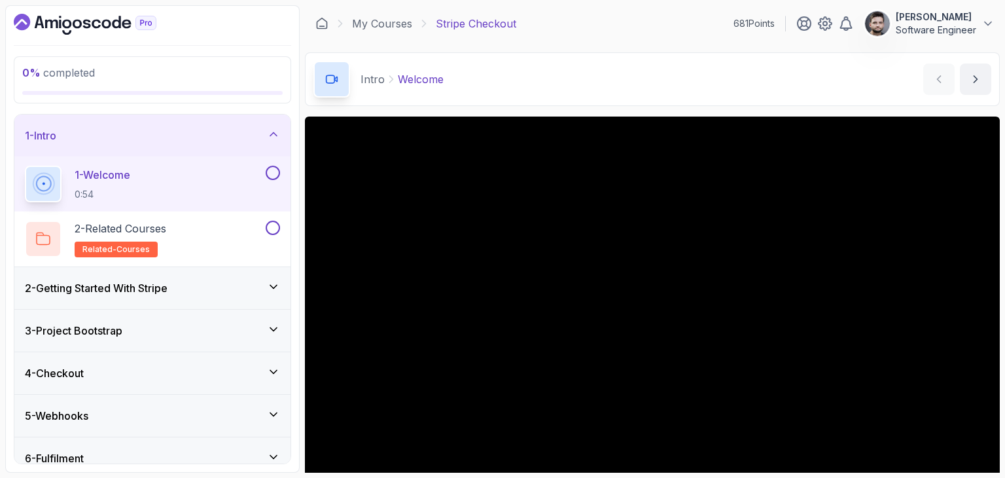
scroll to position [65, 0]
